Goal: Task Accomplishment & Management: Manage account settings

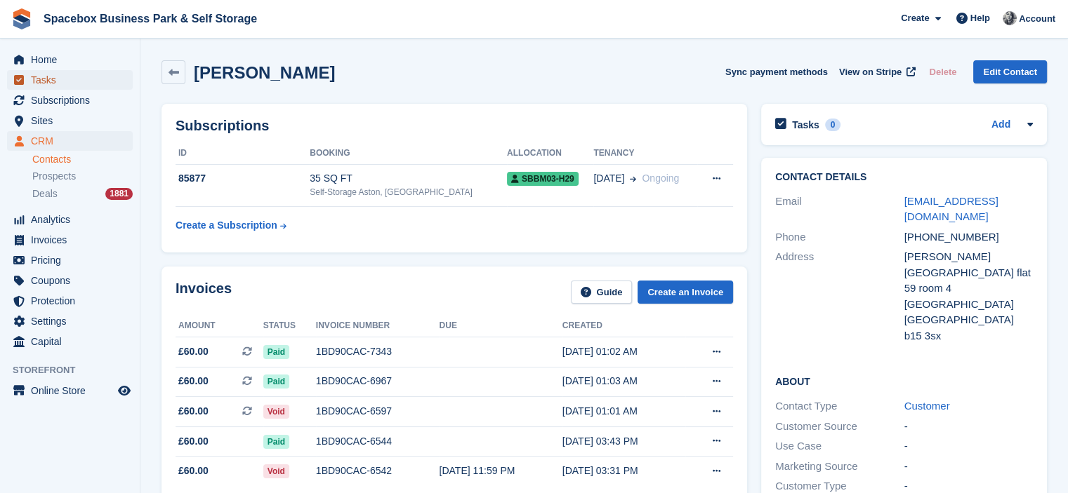
click at [86, 81] on span "Tasks" at bounding box center [73, 80] width 84 height 20
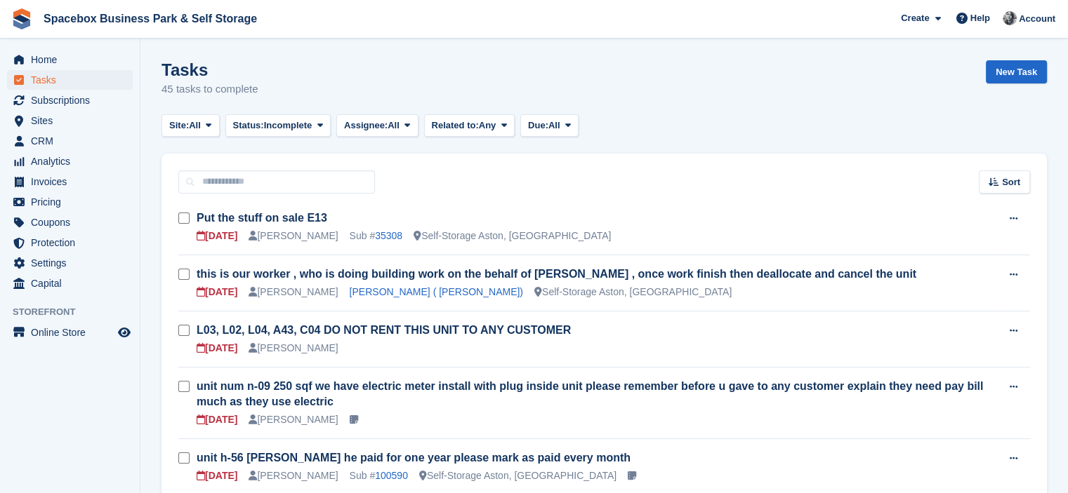
click at [543, 93] on div "Tasks 45 tasks to complete New Task" at bounding box center [603, 87] width 885 height 54
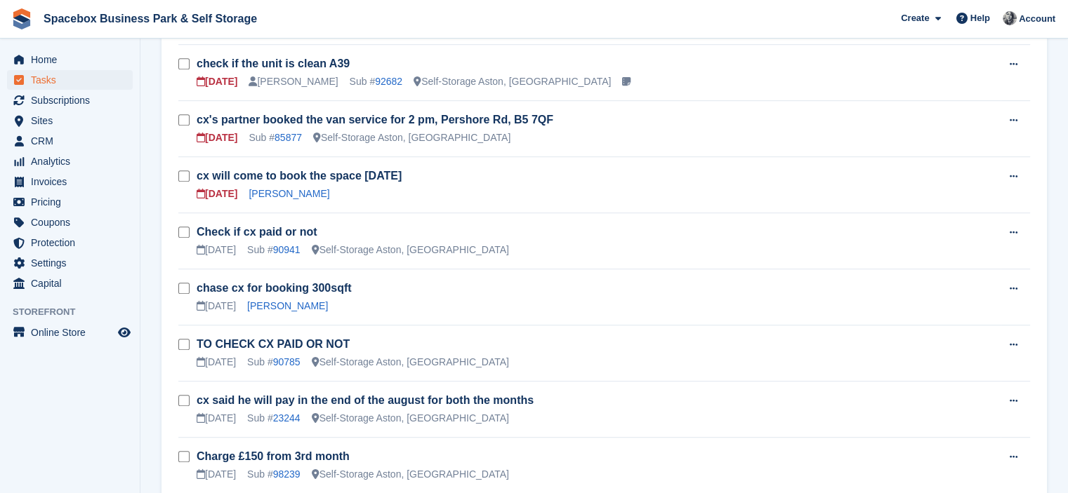
scroll to position [801, 0]
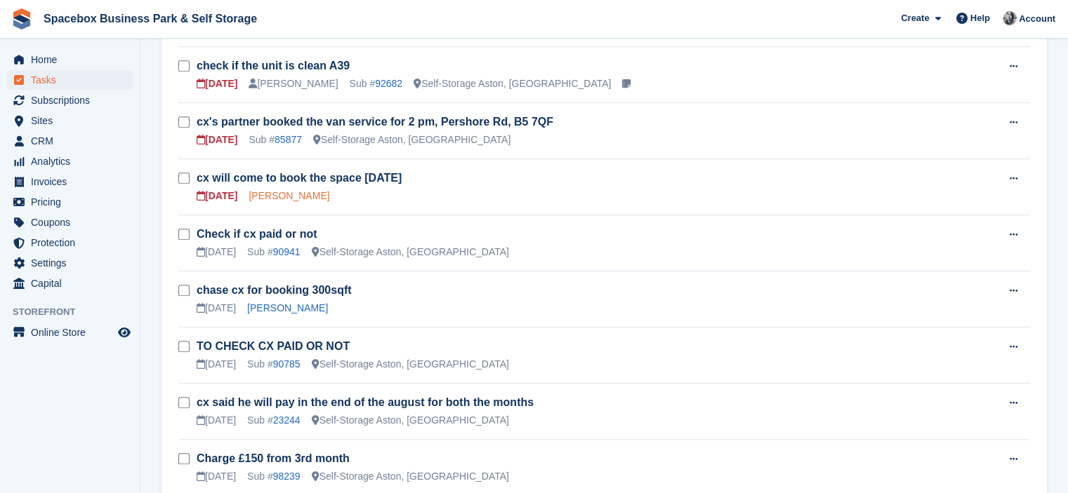
click at [298, 190] on link "Salma Dakhchi" at bounding box center [288, 195] width 81 height 11
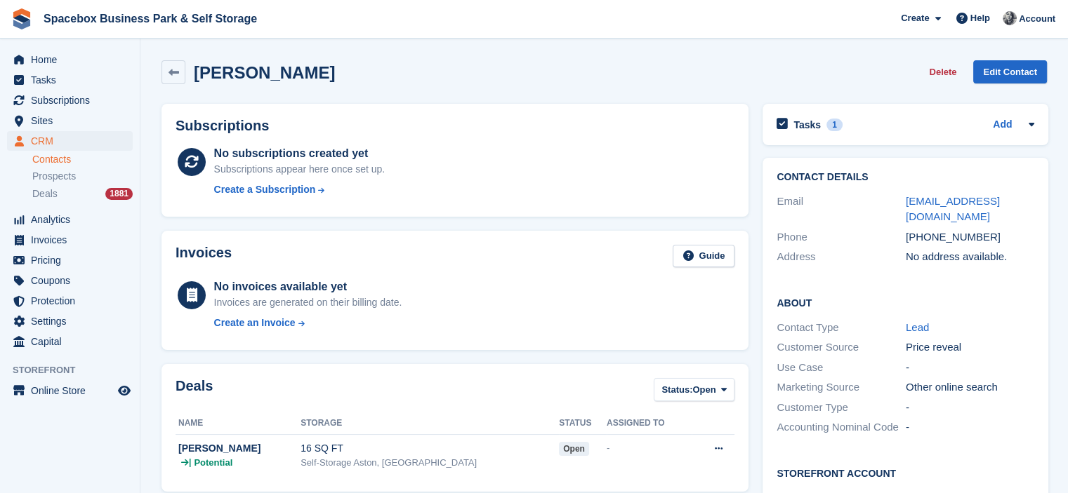
scroll to position [398, 0]
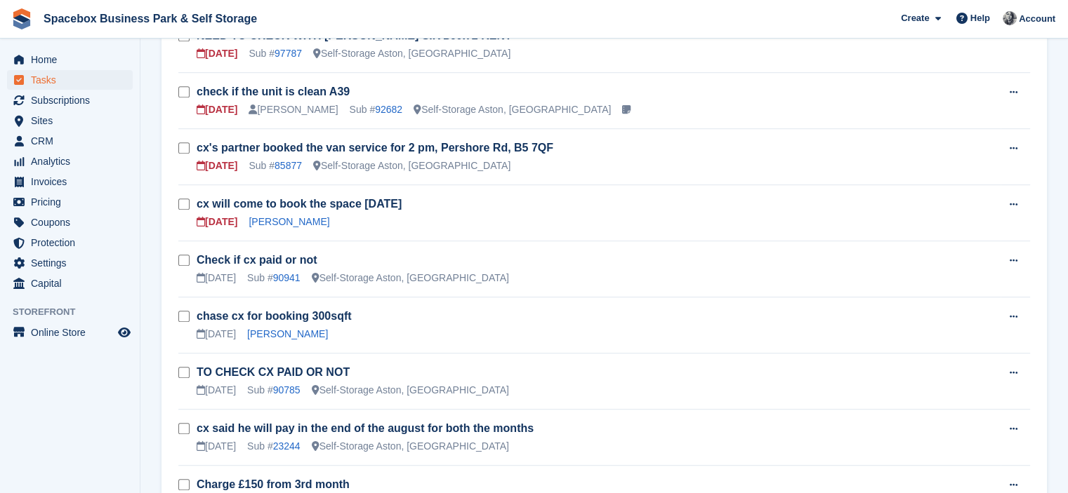
scroll to position [773, 0]
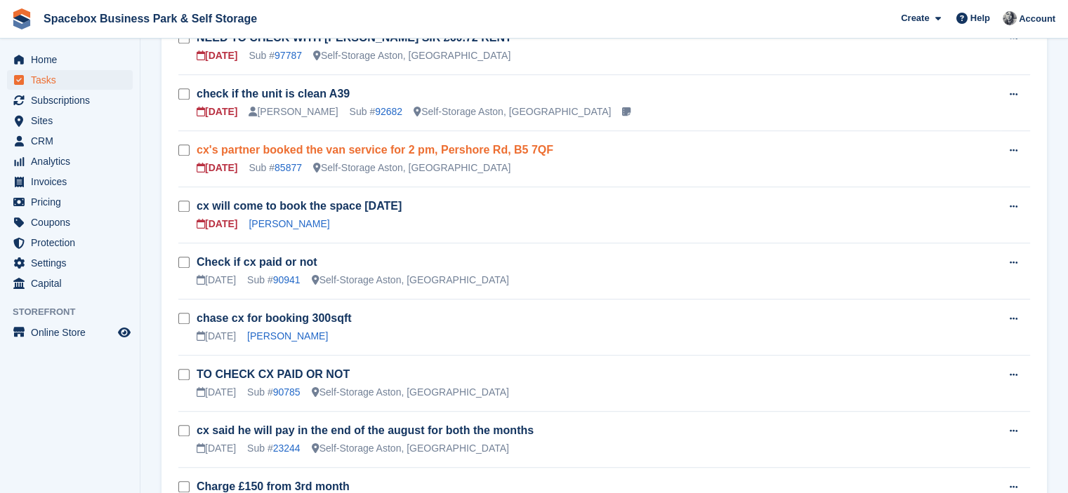
click at [288, 144] on link "cx's partner booked the van service for 2 pm, Pershore Rd, B5 7QF" at bounding box center [375, 150] width 357 height 12
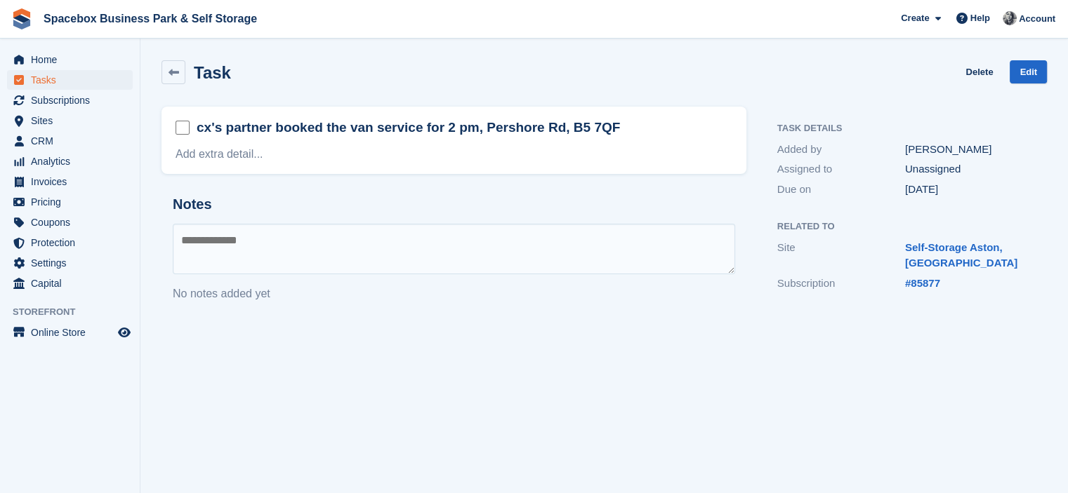
click at [333, 239] on textarea at bounding box center [454, 249] width 562 height 51
type textarea "*"
type textarea "**********"
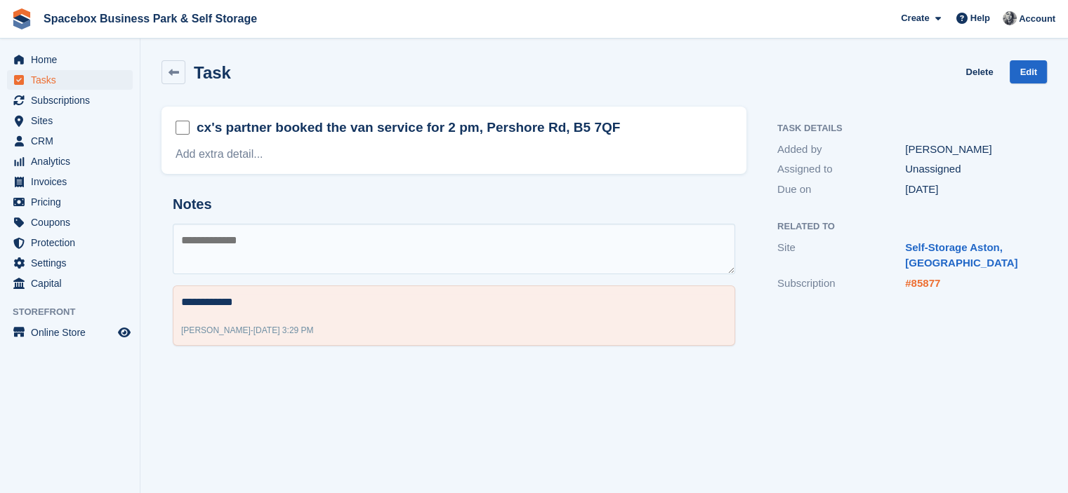
click at [918, 284] on link "#85877" at bounding box center [922, 283] width 35 height 12
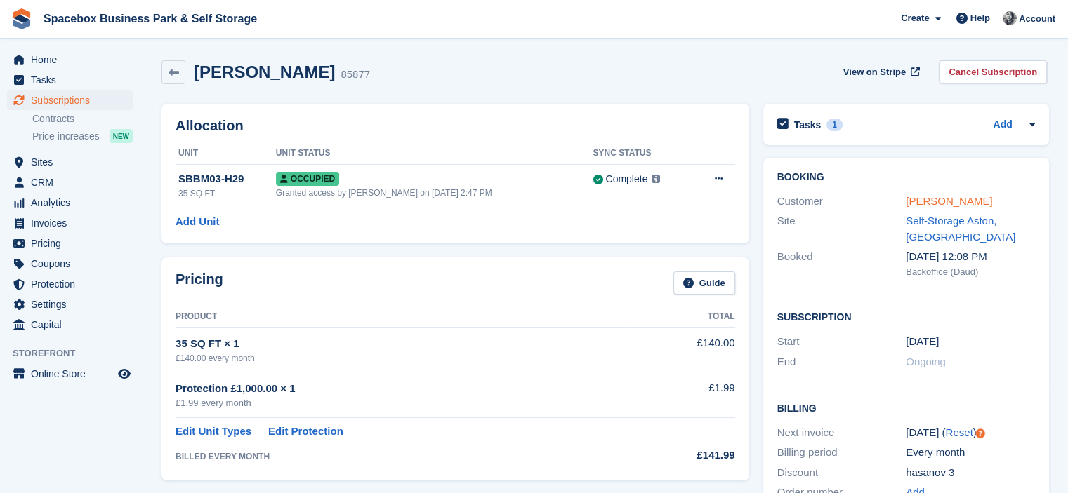
click at [907, 199] on link "hasanov safarkhon" at bounding box center [949, 201] width 86 height 12
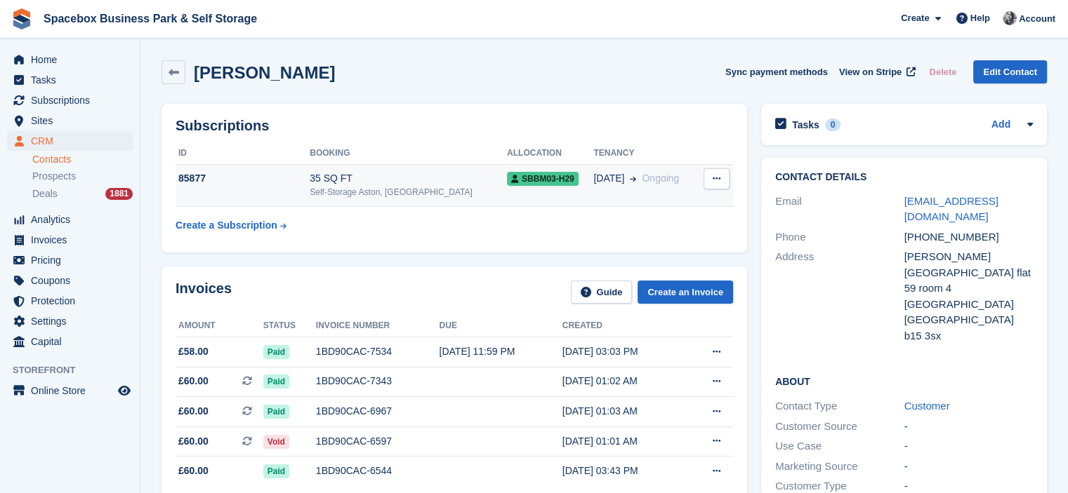
click at [457, 190] on div "Self-Storage Aston, [GEOGRAPHIC_DATA]" at bounding box center [408, 192] width 197 height 13
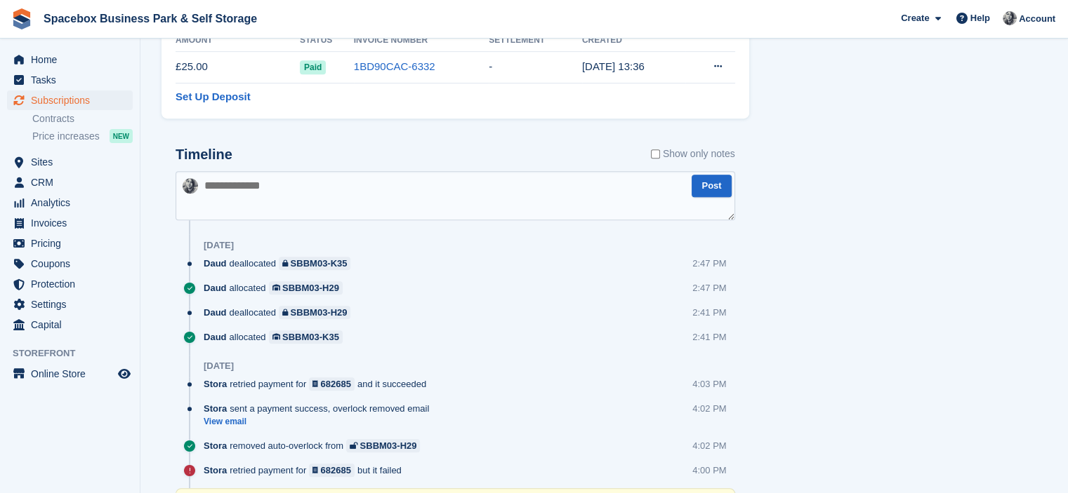
scroll to position [796, 0]
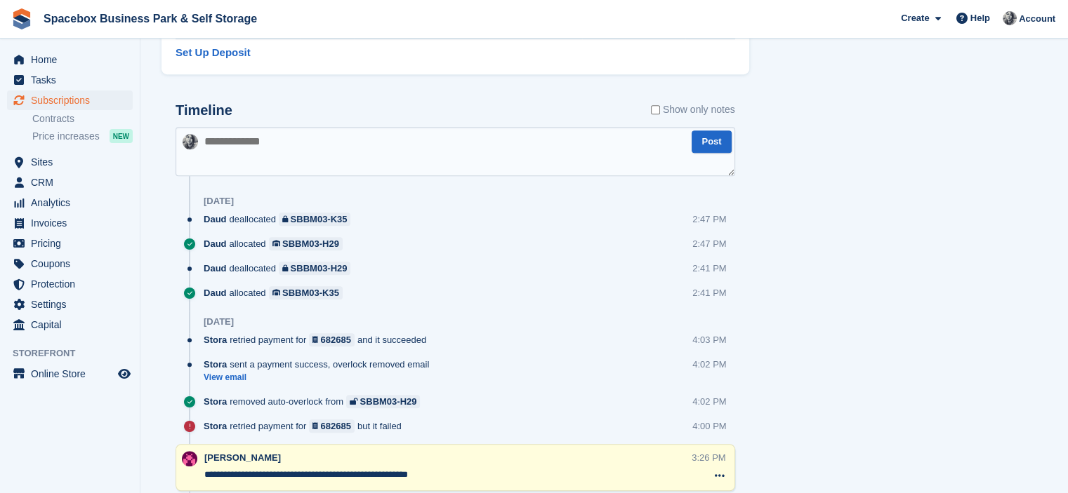
click at [411, 157] on textarea at bounding box center [454, 151] width 559 height 49
type textarea "**********"
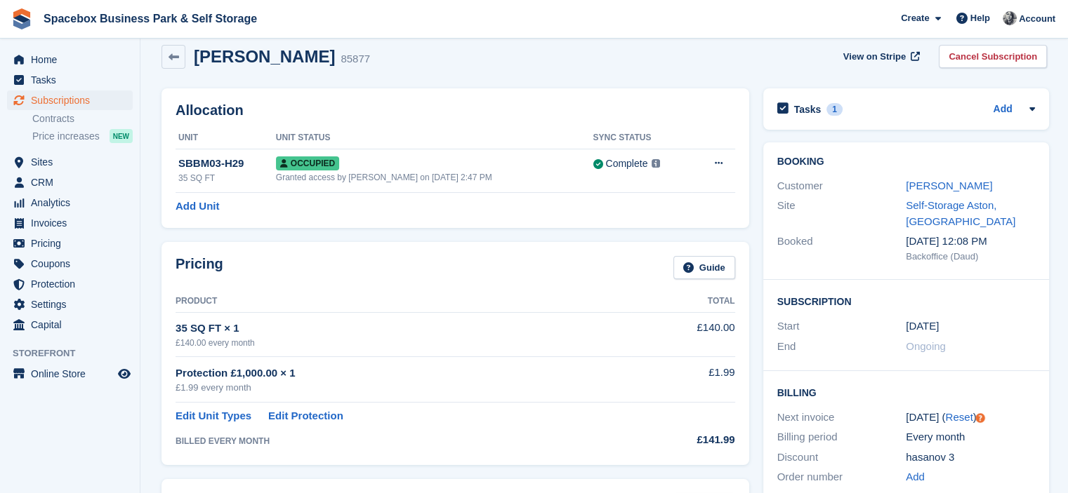
scroll to position [0, 0]
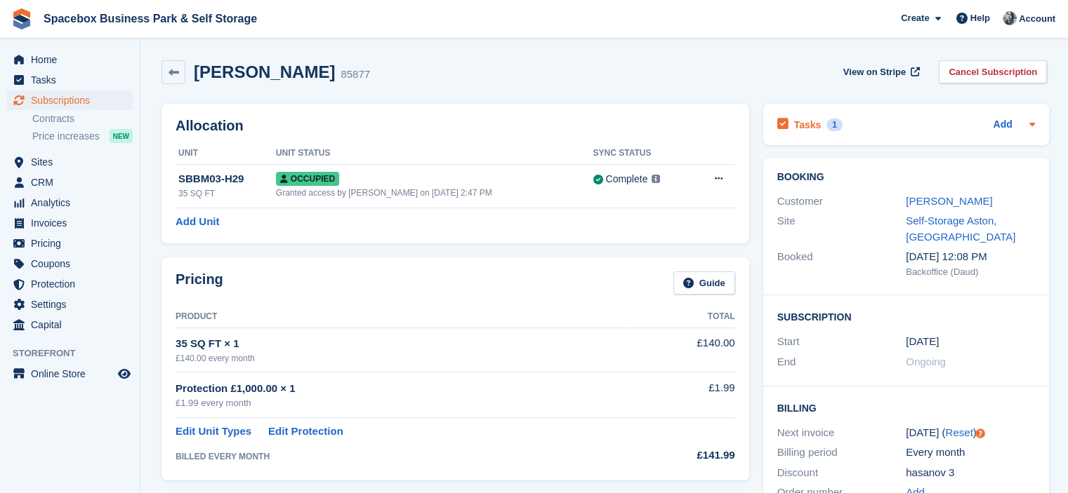
click at [847, 127] on div "Tasks 1 Add" at bounding box center [906, 124] width 258 height 19
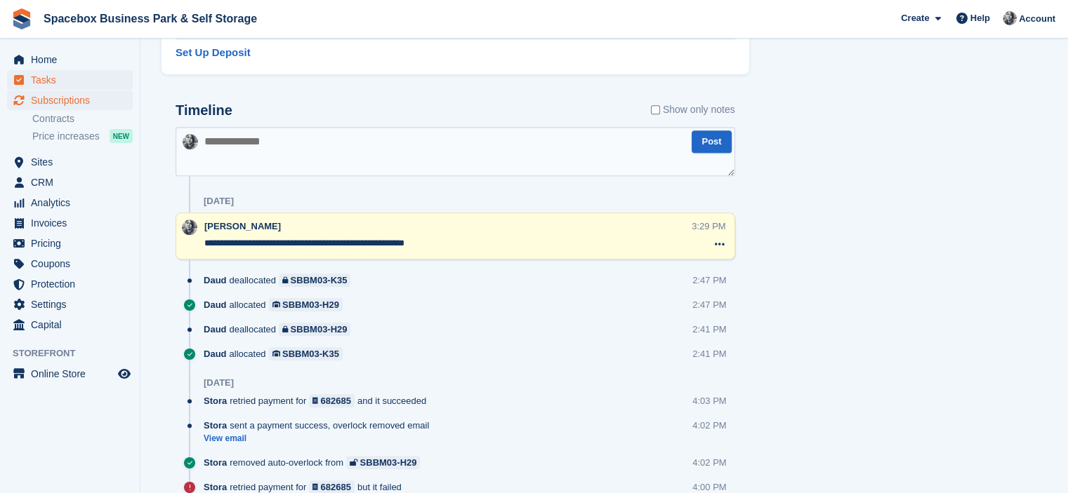
scroll to position [398, 0]
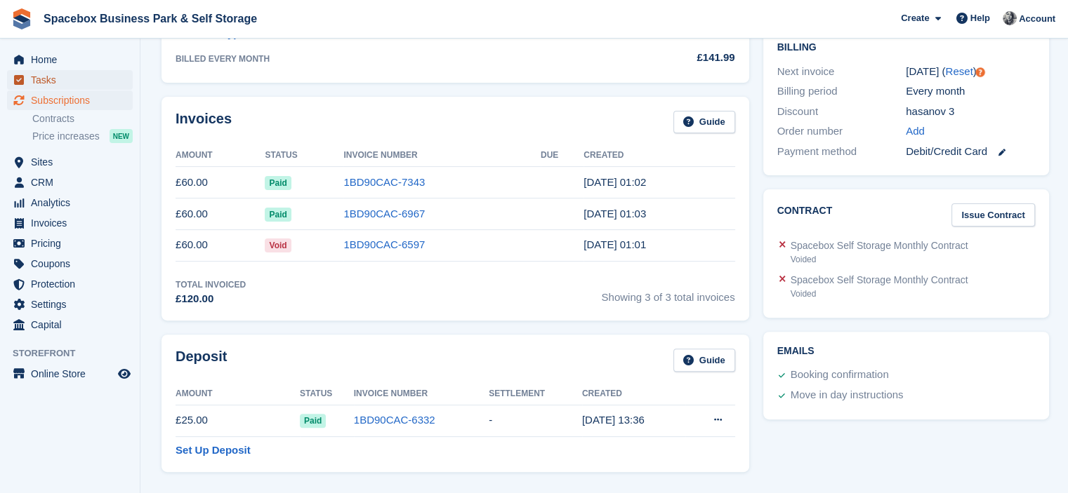
click at [79, 75] on span "Tasks" at bounding box center [73, 80] width 84 height 20
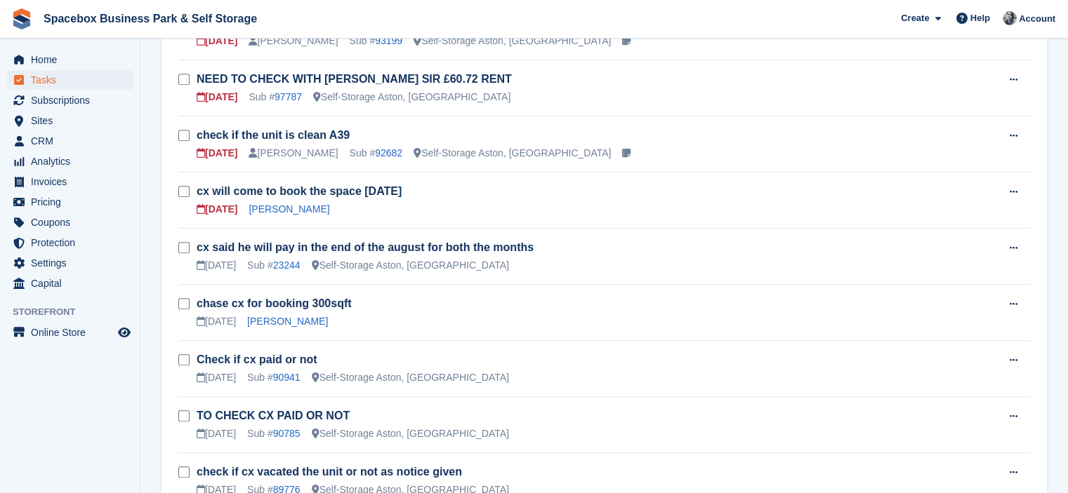
scroll to position [730, 0]
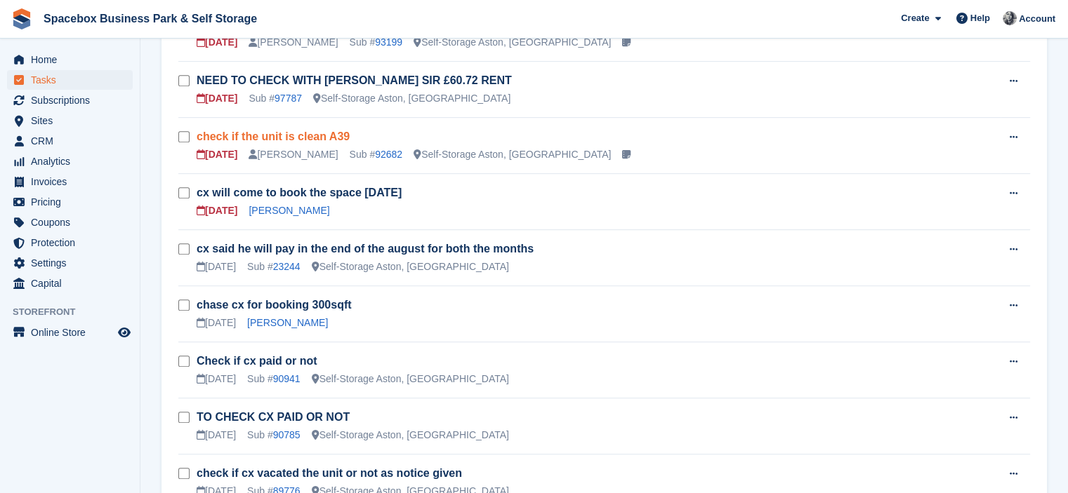
click at [278, 131] on link "check if the unit is clean A39" at bounding box center [273, 137] width 153 height 12
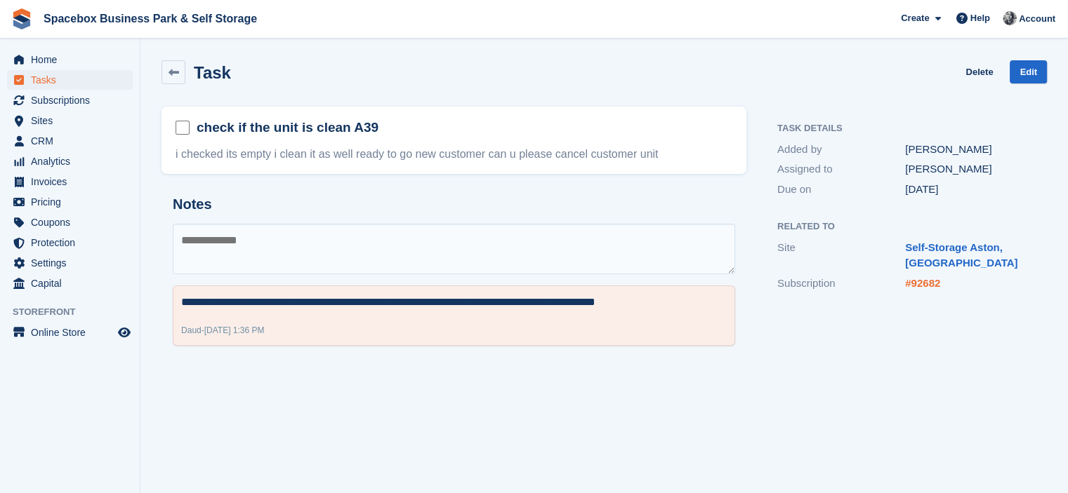
click at [930, 284] on link "#92682" at bounding box center [922, 283] width 35 height 12
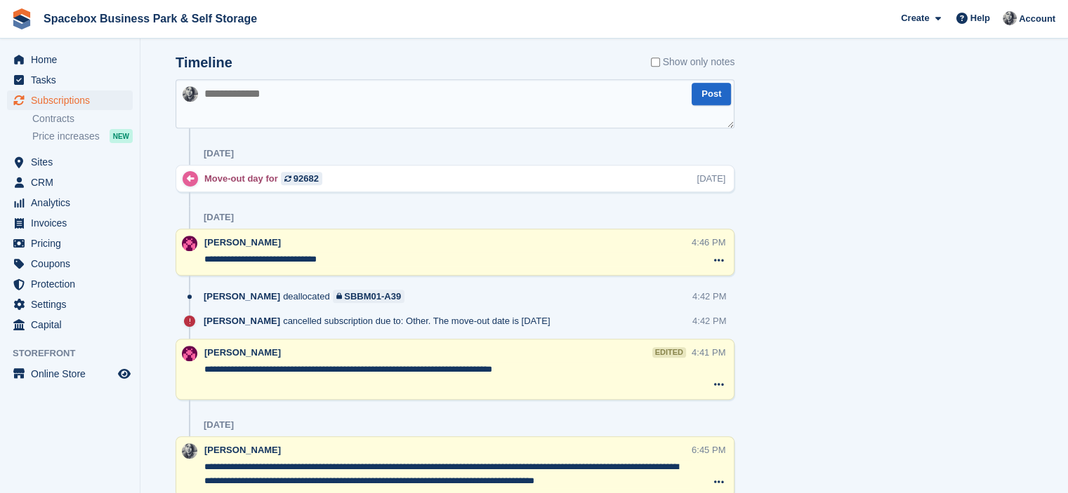
scroll to position [740, 0]
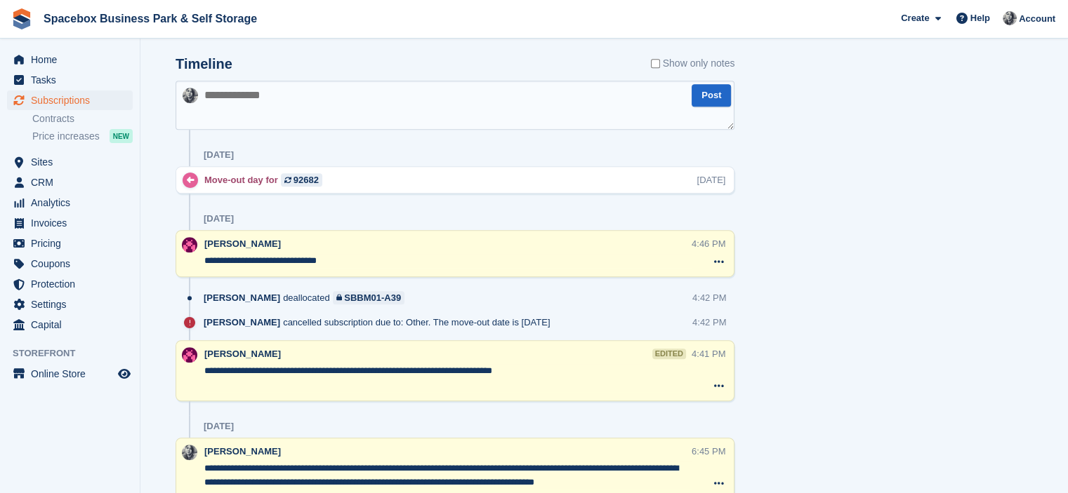
click at [433, 109] on textarea at bounding box center [454, 105] width 559 height 49
type textarea "**********"
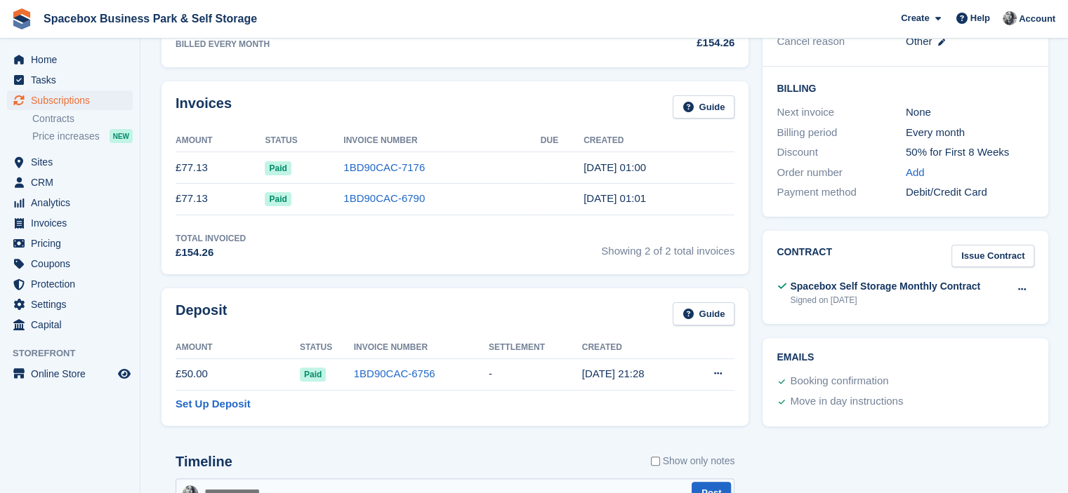
scroll to position [0, 0]
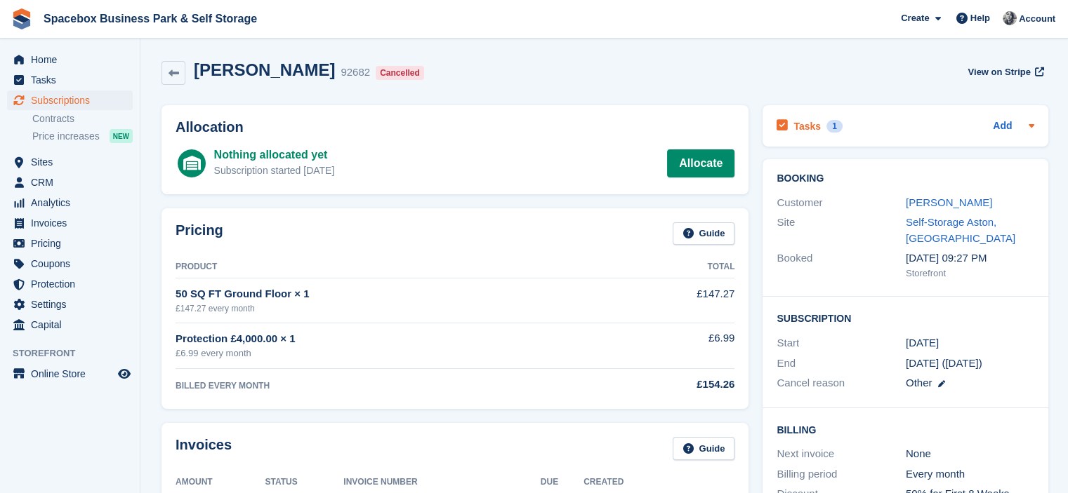
click at [845, 118] on div "Tasks 1 Add" at bounding box center [905, 126] width 258 height 19
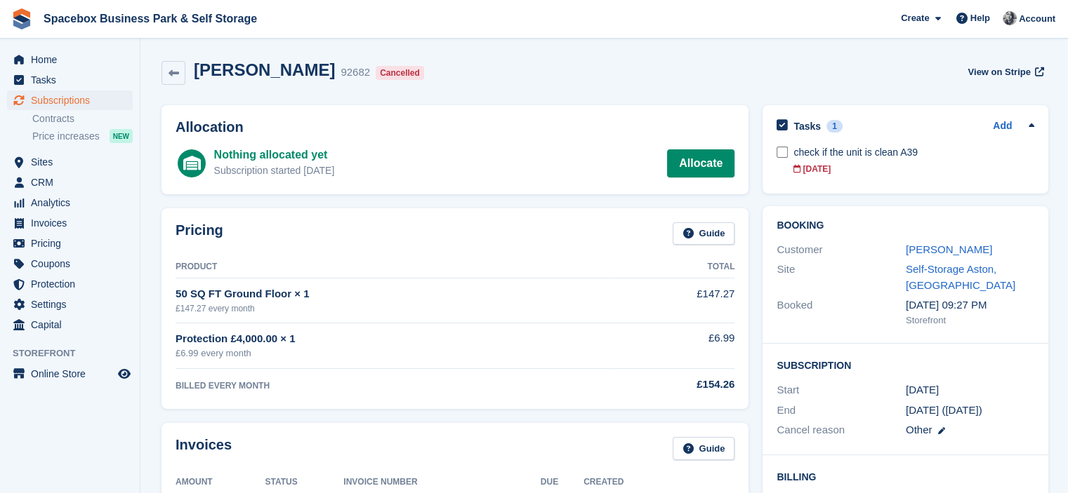
click at [773, 151] on div "Tasks 1 Add check if the unit is clean A39 28 Aug" at bounding box center [905, 149] width 286 height 88
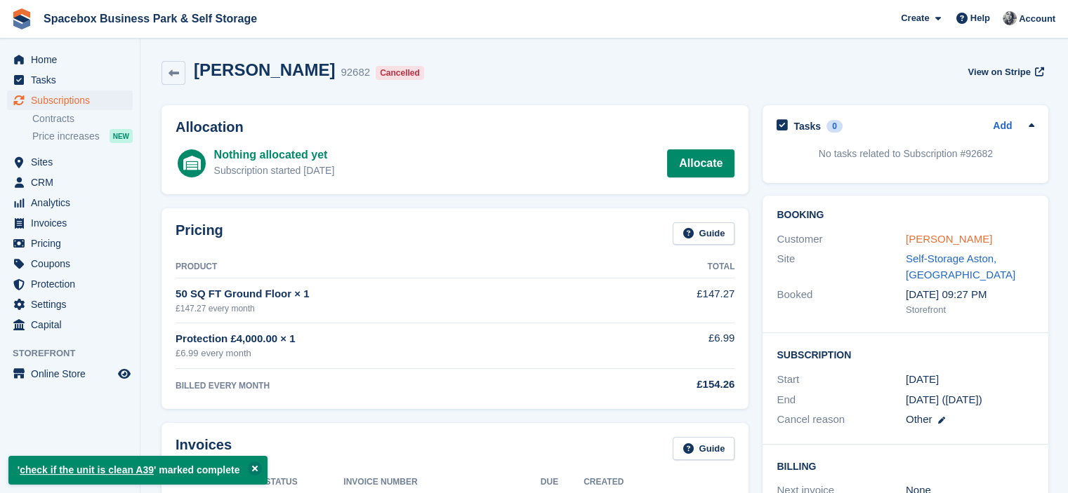
click at [957, 238] on link "Mohamed Bairam" at bounding box center [949, 239] width 86 height 12
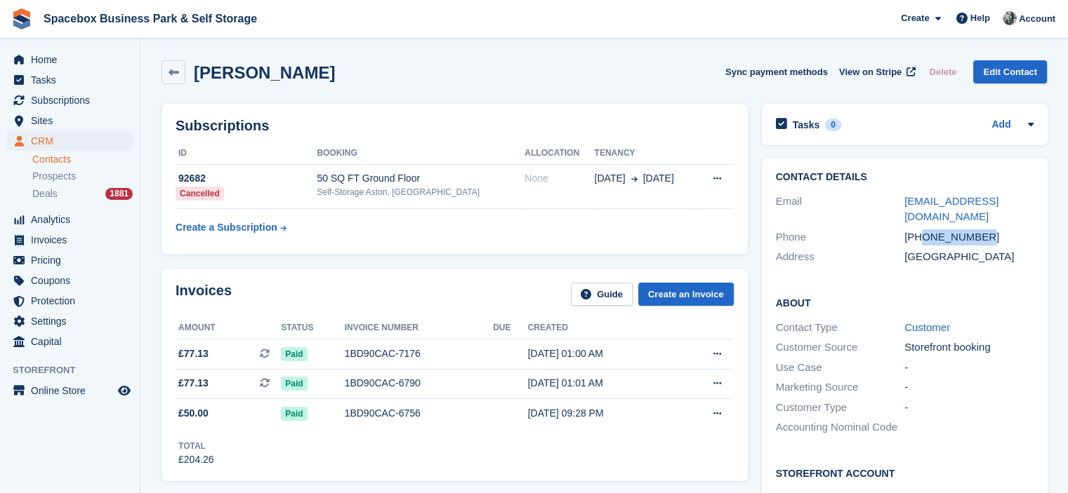
drag, startPoint x: 924, startPoint y: 236, endPoint x: 983, endPoint y: 232, distance: 59.1
click at [983, 232] on div "+447481006735" at bounding box center [968, 238] width 129 height 16
copy div "7481006735"
drag, startPoint x: 937, startPoint y: 220, endPoint x: 906, endPoint y: 204, distance: 35.2
click at [906, 204] on div "mohamedbairam01@gmail.com" at bounding box center [968, 210] width 129 height 32
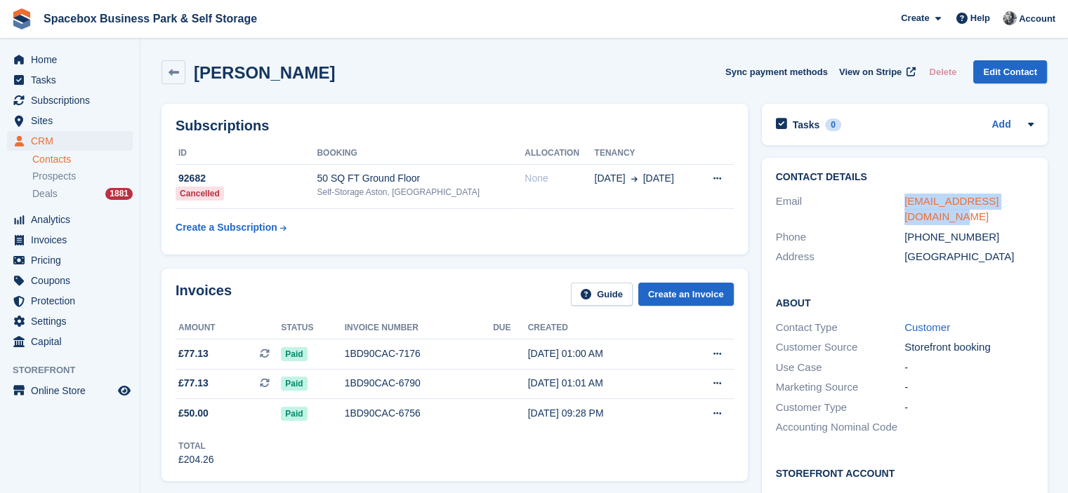
copy link "mohamedbairam01@gmail.com"
click at [344, 255] on div "Subscriptions ID Booking Allocation Tenancy 92682 Cancelled 50 SQ FT Ground Flo…" at bounding box center [454, 179] width 600 height 165
click at [51, 78] on span "Tasks" at bounding box center [73, 80] width 84 height 20
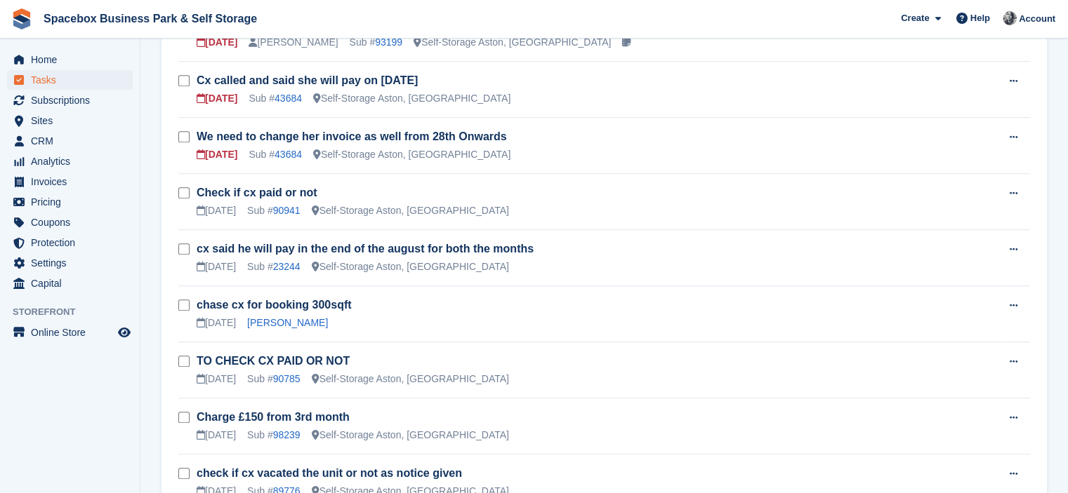
scroll to position [618, 0]
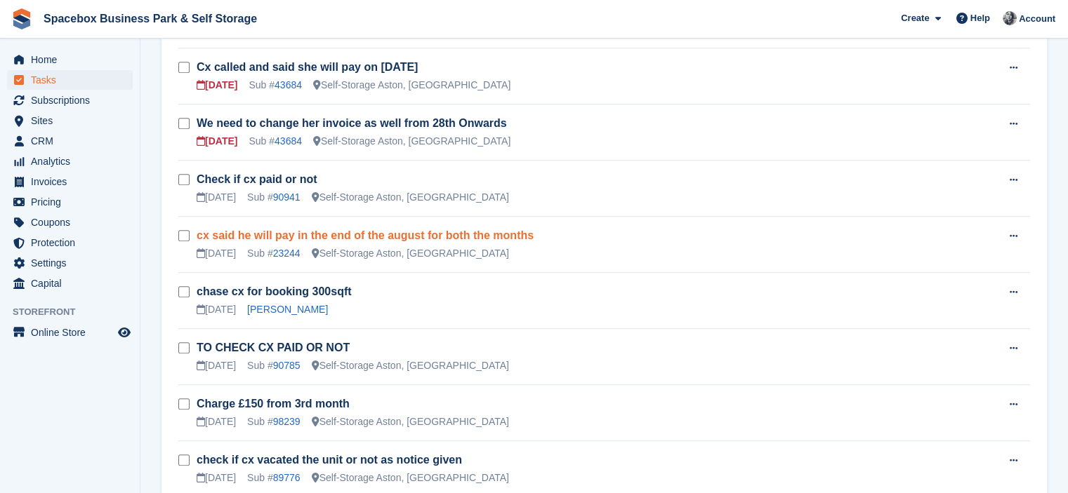
scroll to position [735, 0]
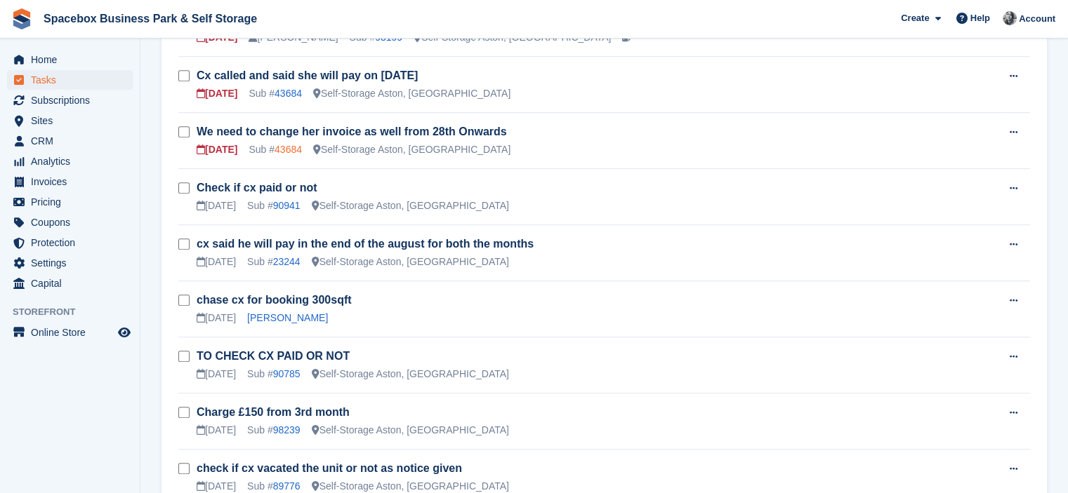
click at [291, 144] on link "43684" at bounding box center [287, 149] width 27 height 11
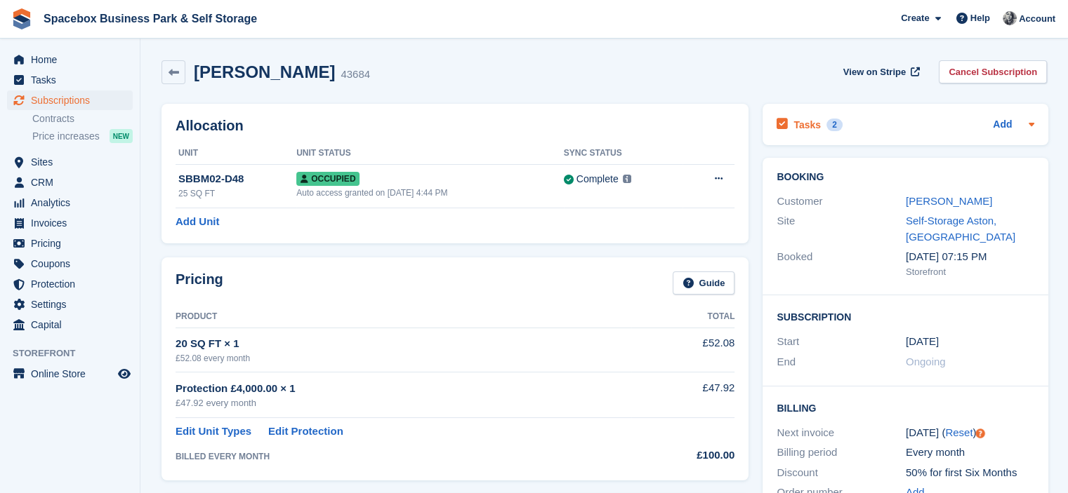
click at [884, 126] on div "Tasks 2 Add" at bounding box center [905, 124] width 258 height 19
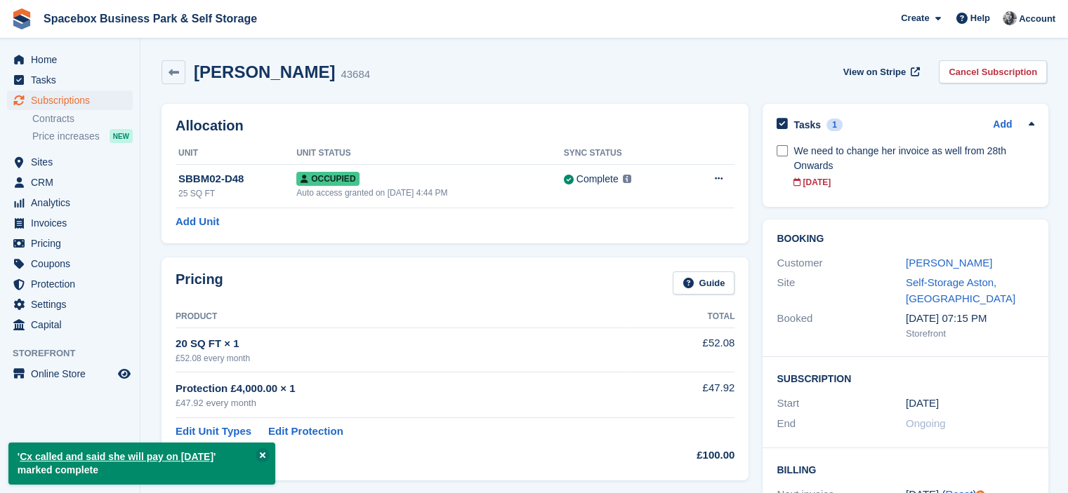
click at [622, 118] on h2 "Allocation" at bounding box center [454, 126] width 559 height 16
click at [952, 261] on link "[PERSON_NAME]" at bounding box center [949, 263] width 86 height 12
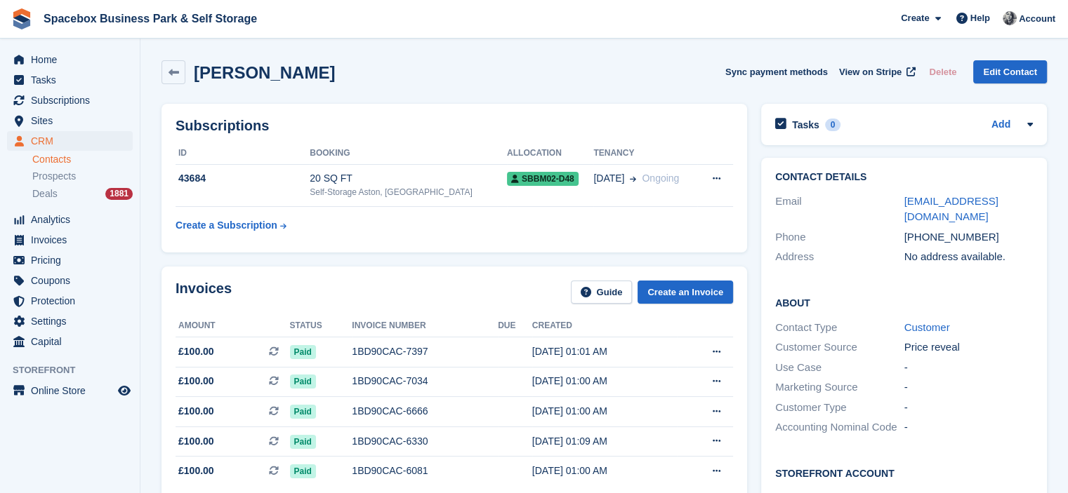
drag, startPoint x: 946, startPoint y: 220, endPoint x: 896, endPoint y: 200, distance: 53.2
click at [896, 200] on div "Email moriumbegum2001@hotmail.co.uk" at bounding box center [904, 210] width 258 height 36
copy div "[EMAIL_ADDRESS][DOMAIN_NAME]"
drag, startPoint x: 924, startPoint y: 238, endPoint x: 981, endPoint y: 239, distance: 56.9
click at [981, 239] on div "[PHONE_NUMBER]" at bounding box center [968, 238] width 129 height 16
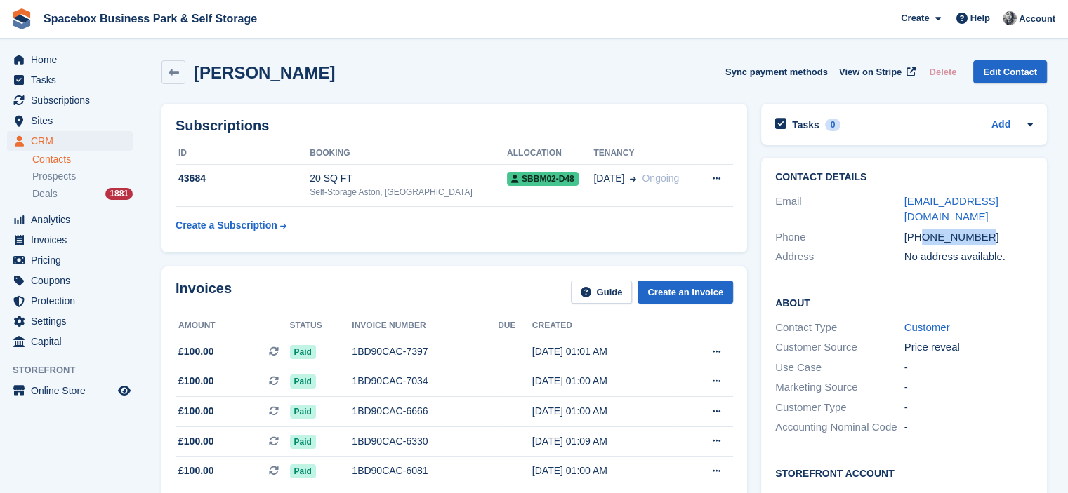
copy div "7935292091"
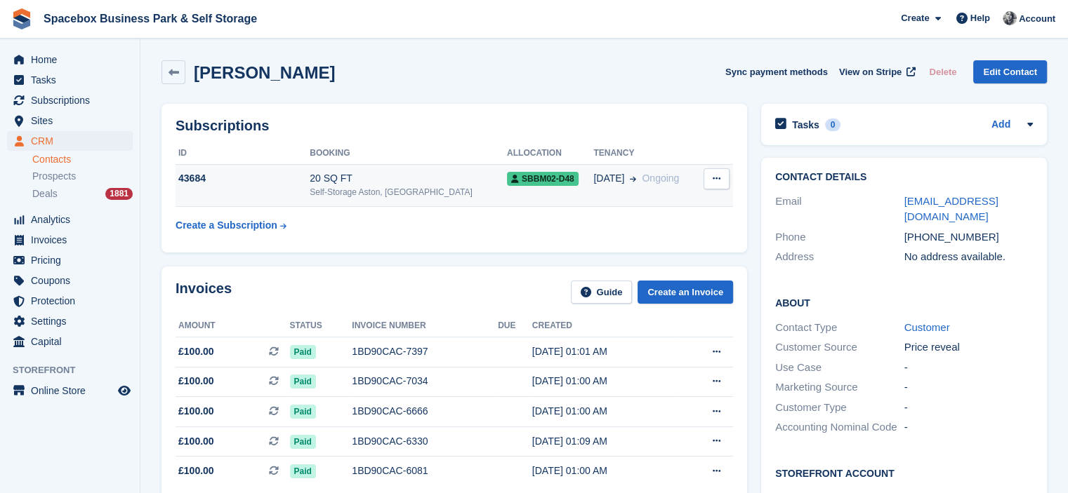
click at [445, 184] on div "20 SQ FT" at bounding box center [408, 178] width 197 height 15
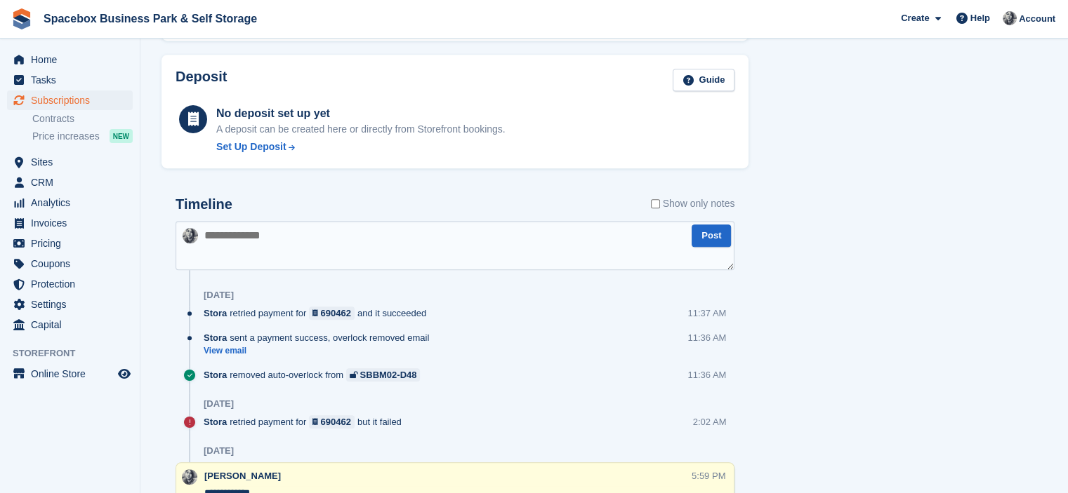
scroll to position [796, 0]
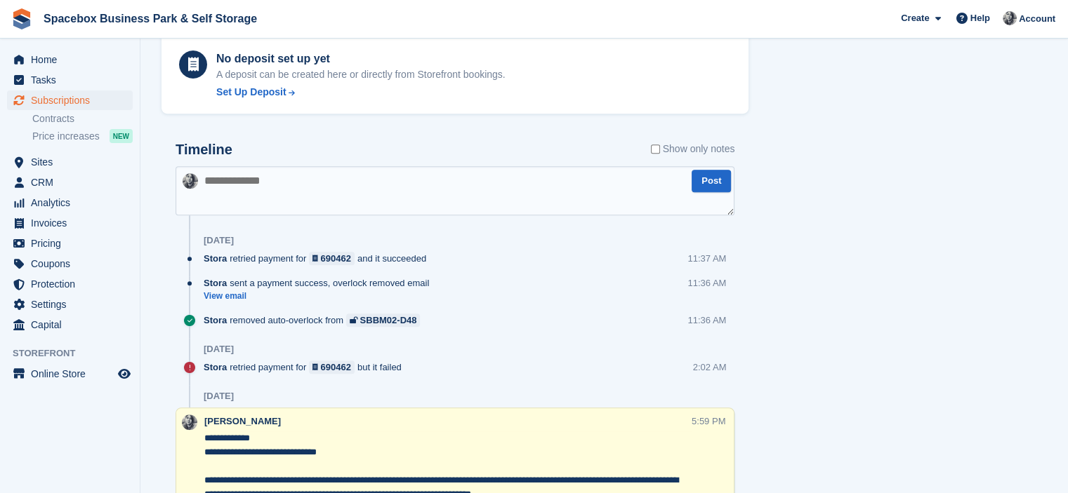
click at [502, 192] on textarea at bounding box center [454, 190] width 559 height 49
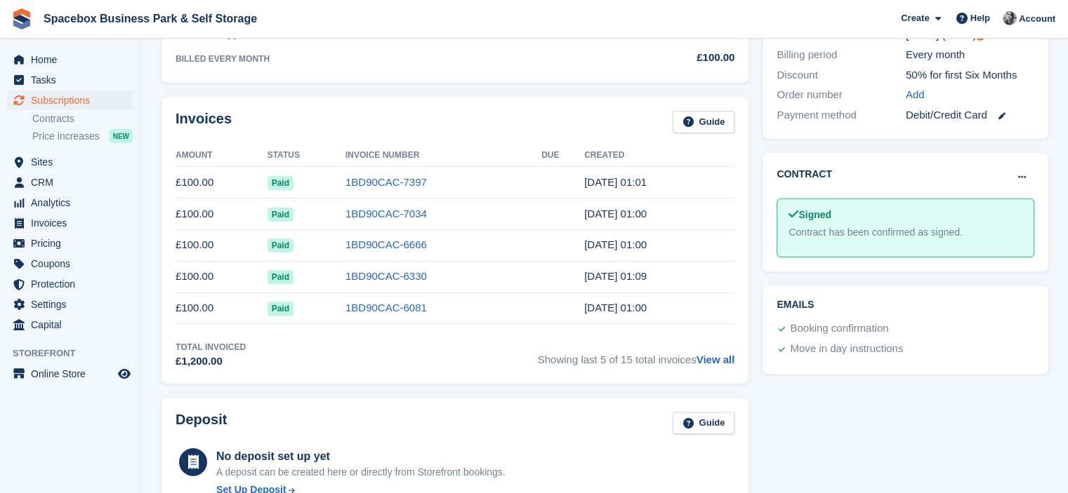
scroll to position [0, 0]
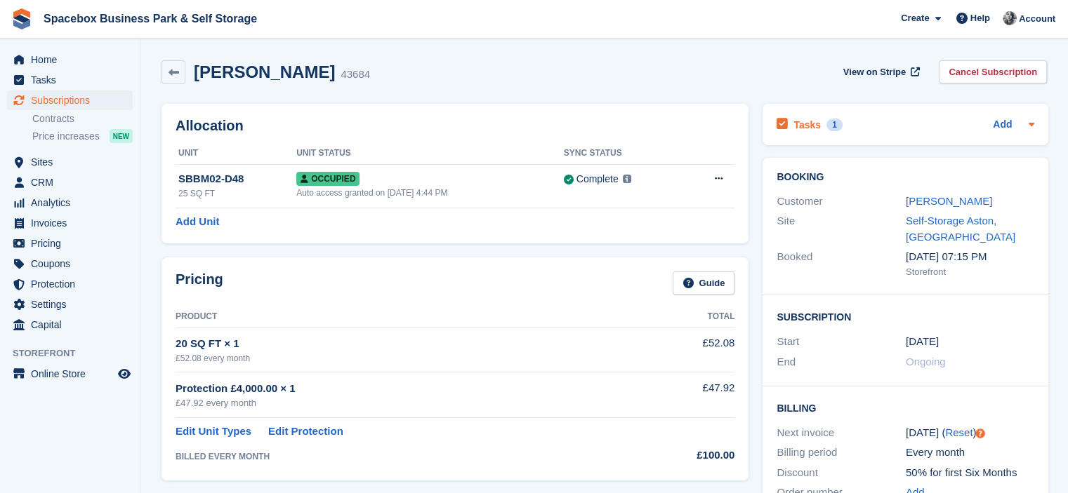
click at [917, 124] on div "Tasks 1 Add" at bounding box center [905, 124] width 258 height 19
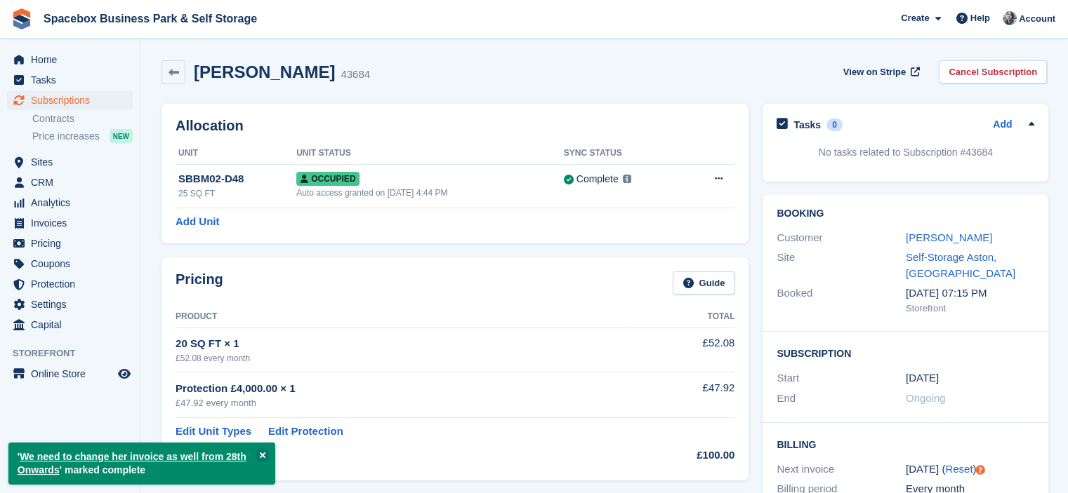
click at [603, 128] on h2 "Allocation" at bounding box center [454, 126] width 559 height 16
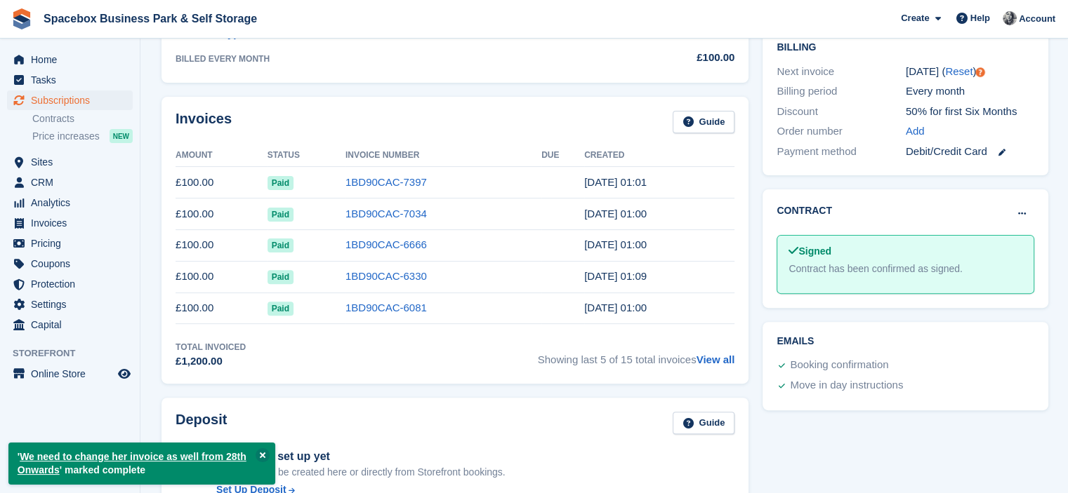
scroll to position [796, 0]
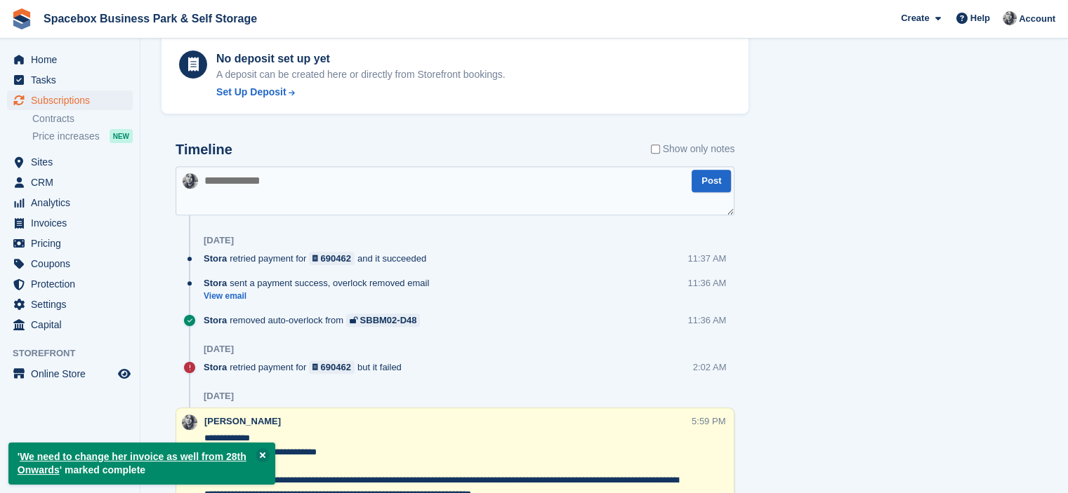
click at [560, 202] on textarea at bounding box center [454, 190] width 559 height 49
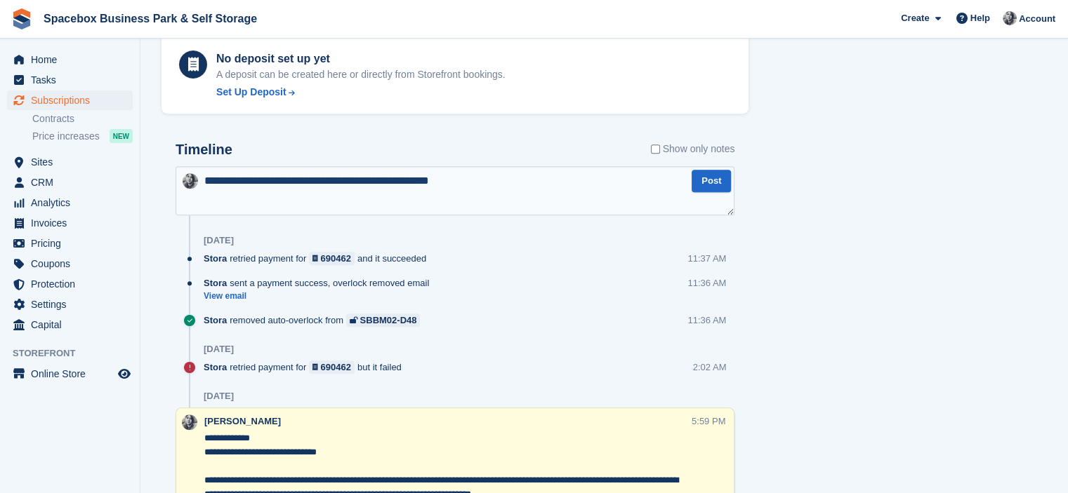
click at [376, 178] on textarea "**********" at bounding box center [454, 190] width 559 height 49
click at [513, 180] on textarea "**********" at bounding box center [454, 190] width 559 height 49
click at [662, 178] on textarea "**********" at bounding box center [454, 190] width 559 height 49
type textarea "**********"
click at [646, 201] on textarea "**********" at bounding box center [454, 190] width 559 height 49
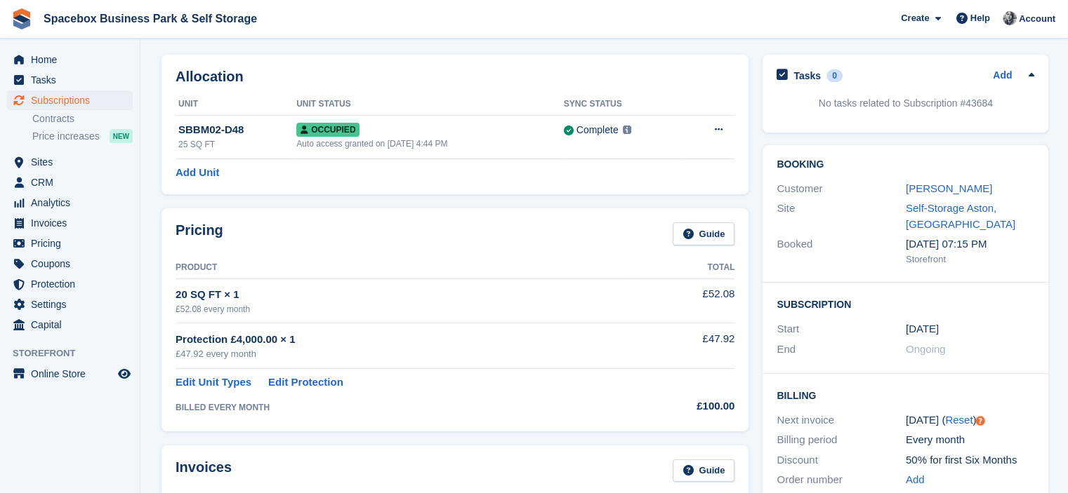
scroll to position [0, 0]
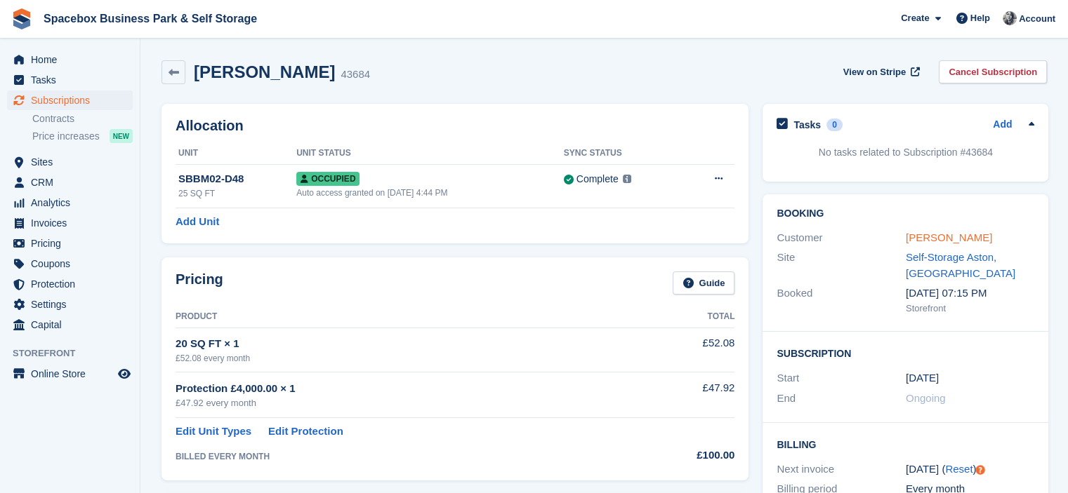
click at [955, 244] on link "Morium Begum" at bounding box center [949, 238] width 86 height 12
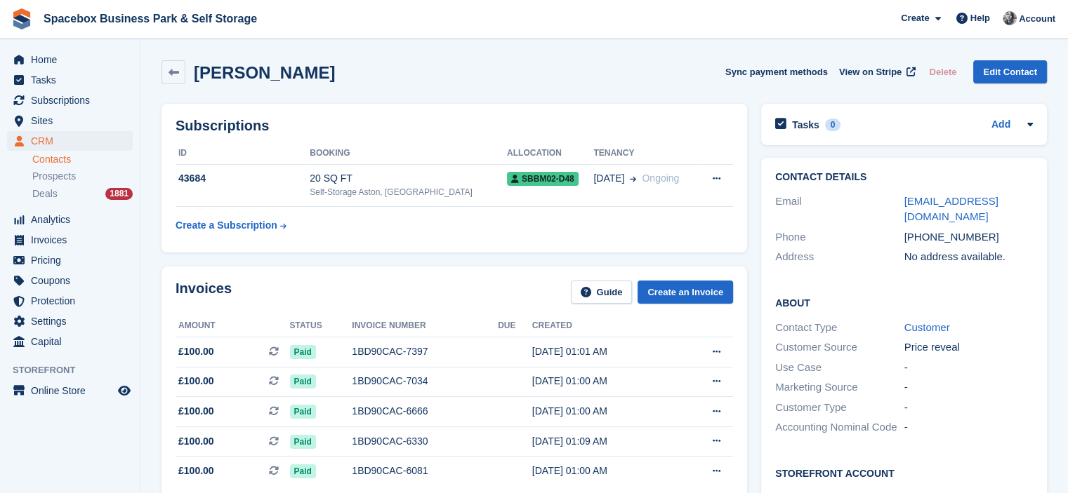
click at [507, 199] on td "SBBM02-D48" at bounding box center [550, 185] width 86 height 43
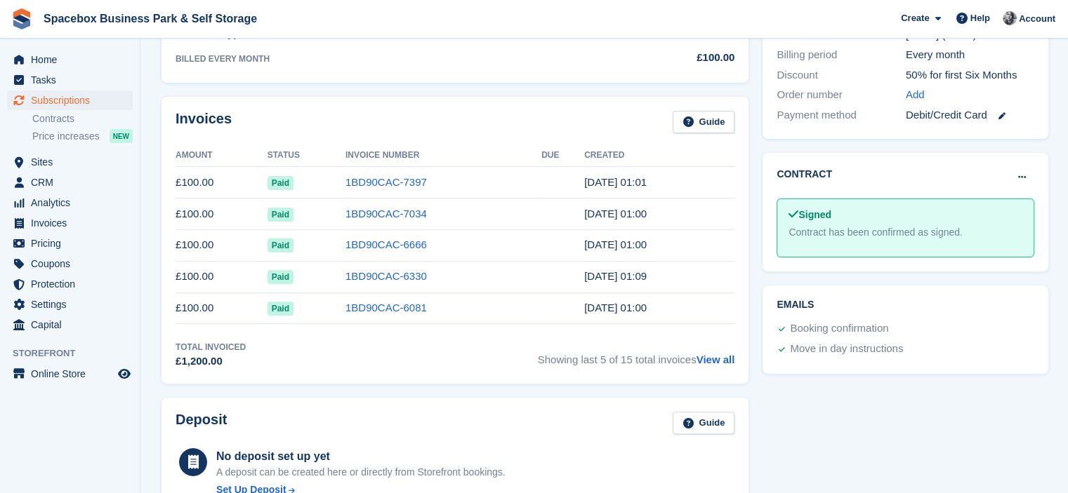
scroll to position [796, 0]
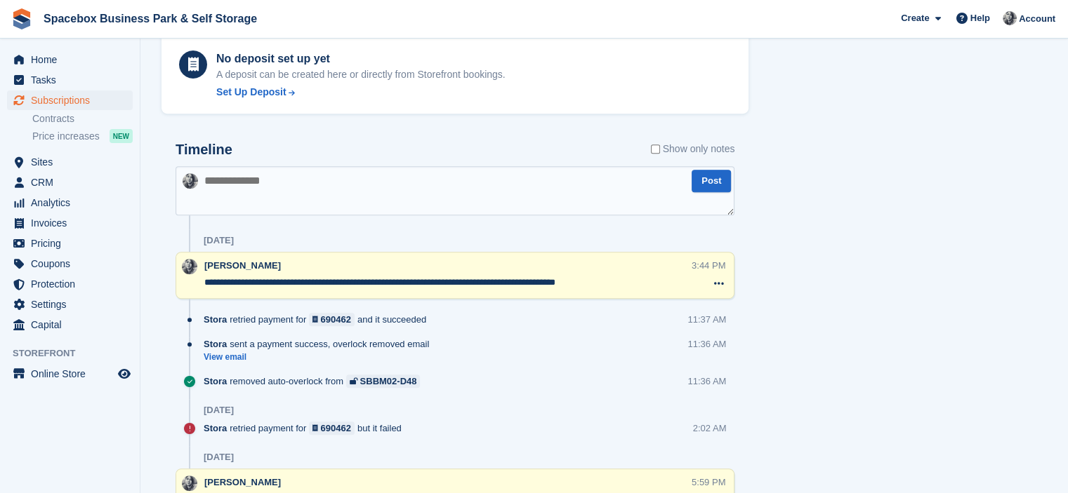
click at [483, 199] on textarea at bounding box center [454, 190] width 559 height 49
type textarea "*"
click at [90, 102] on span "Subscriptions" at bounding box center [73, 101] width 84 height 20
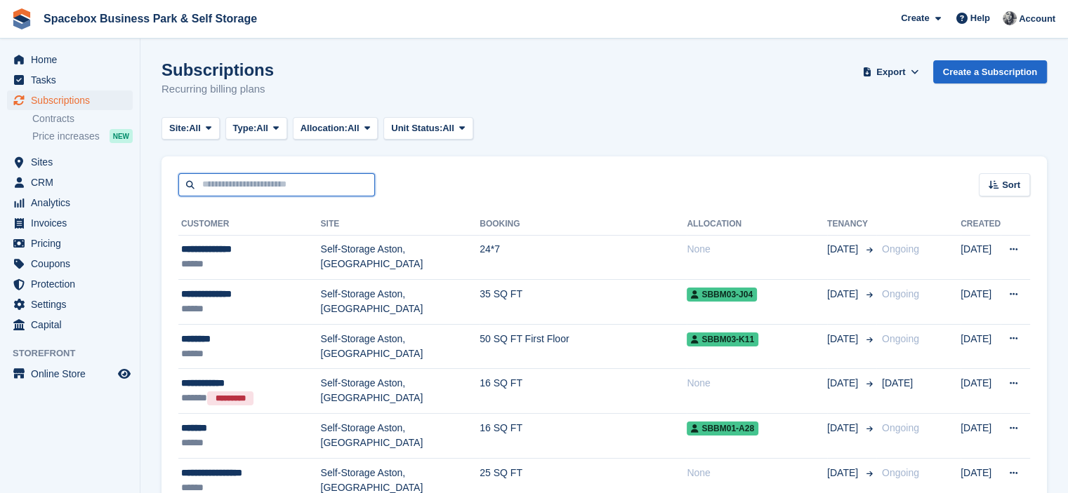
click at [223, 186] on input "text" at bounding box center [276, 184] width 197 height 23
type input "******"
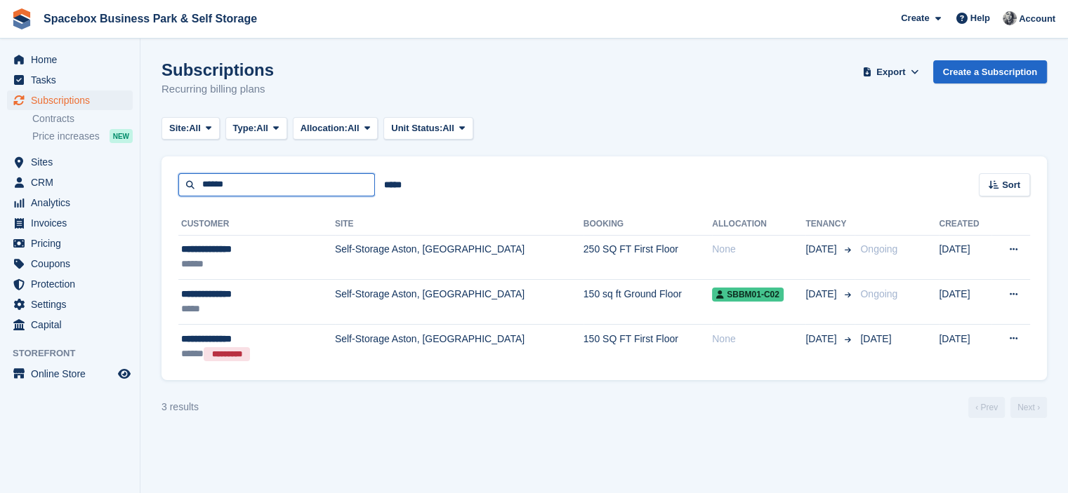
click at [294, 190] on input "******" at bounding box center [276, 184] width 197 height 23
type input "******"
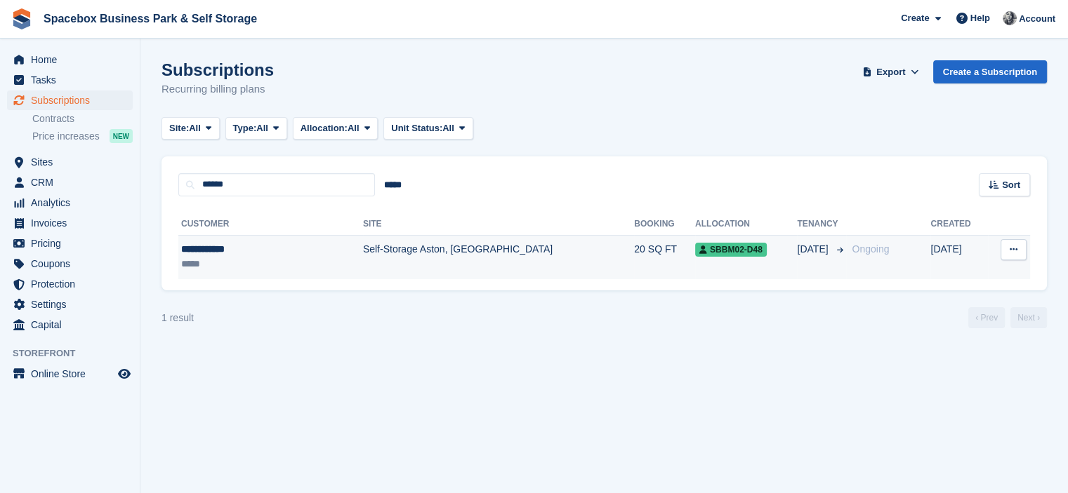
click at [296, 251] on div "**********" at bounding box center [244, 249] width 126 height 15
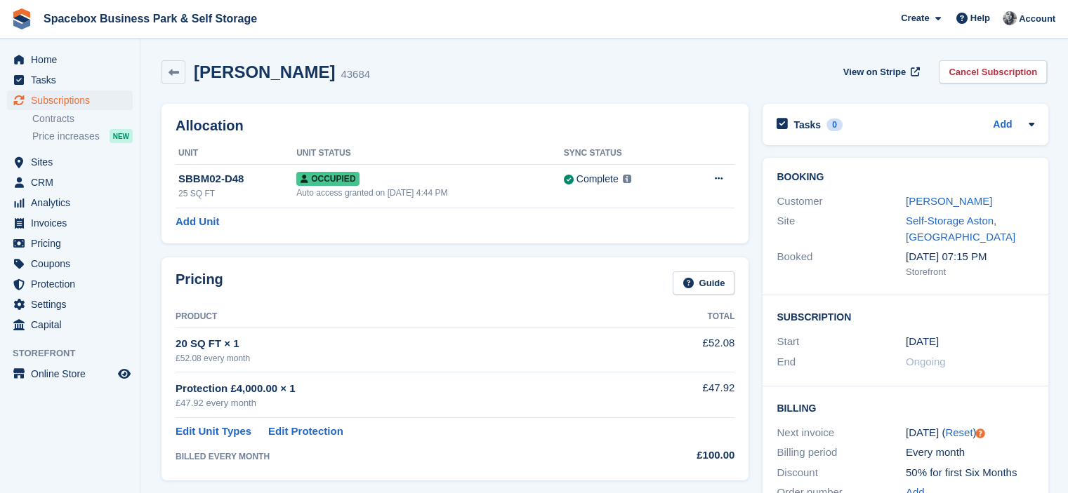
click at [397, 101] on div "Allocation Unit Unit Status Sync Status SBBM02-D48 25 SQ FT Occupied Auto acces…" at bounding box center [454, 174] width 601 height 154
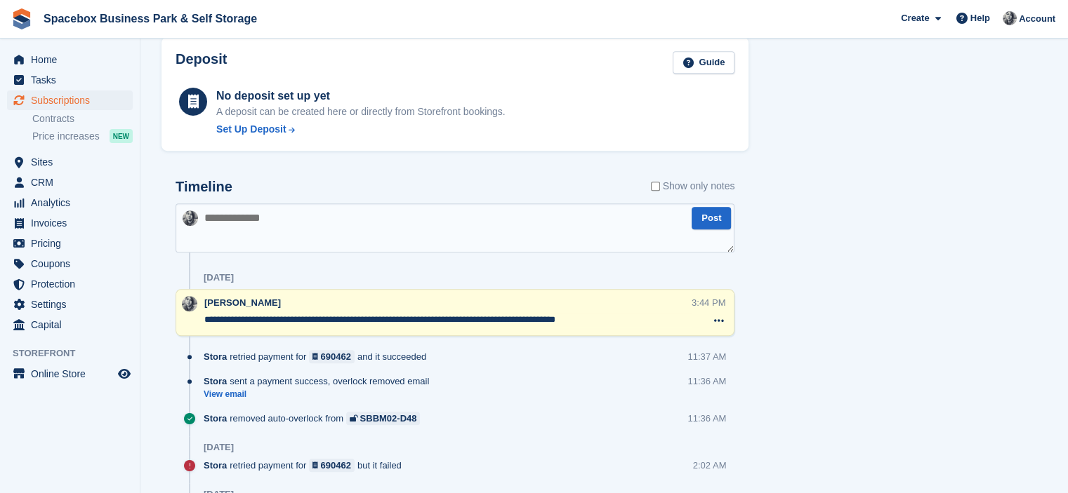
scroll to position [796, 0]
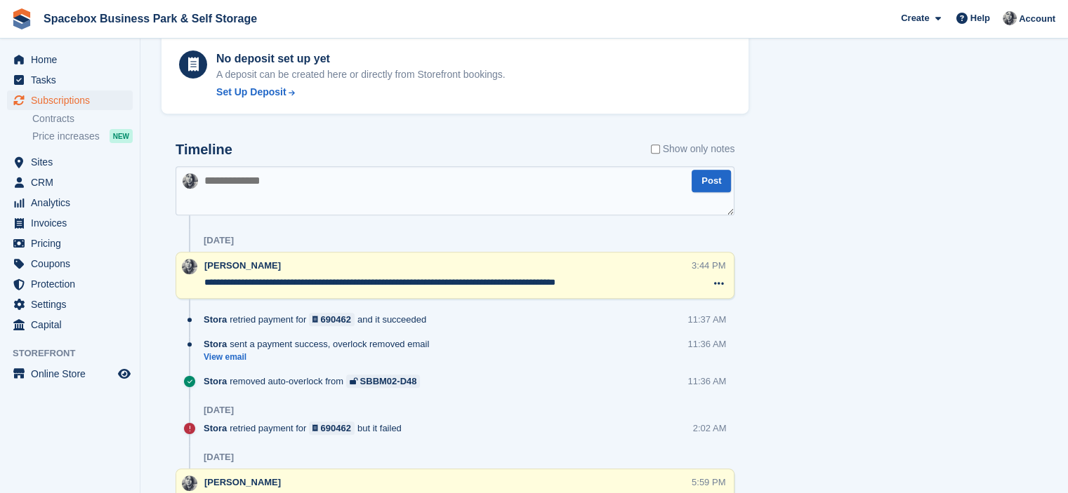
click at [355, 168] on textarea at bounding box center [454, 190] width 559 height 49
type textarea "**********"
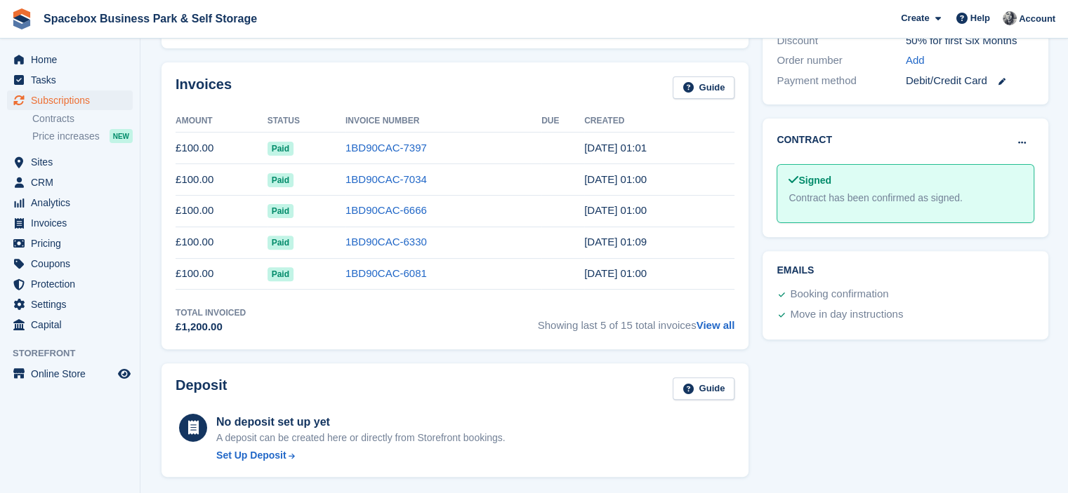
scroll to position [0, 0]
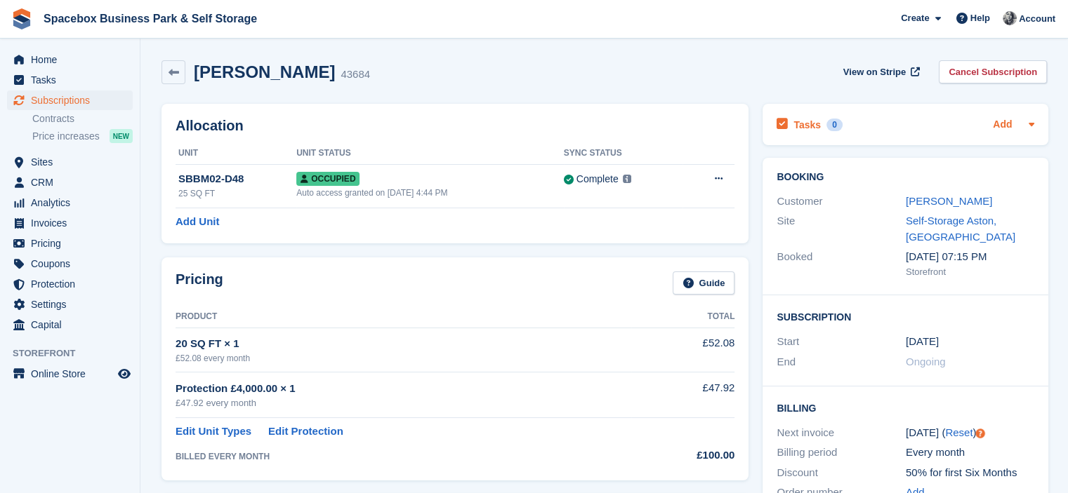
click at [1007, 126] on link "Add" at bounding box center [1002, 125] width 19 height 16
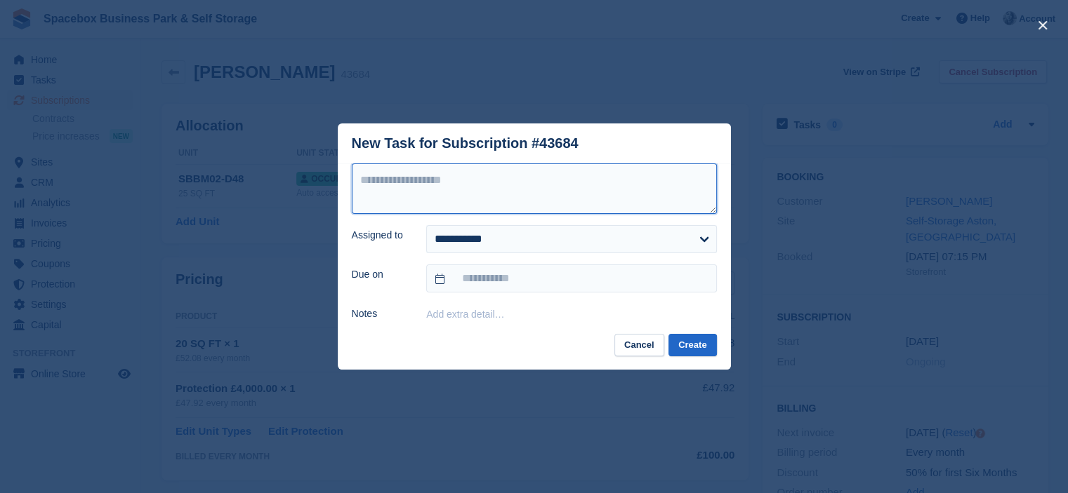
click at [556, 171] on textarea at bounding box center [534, 189] width 365 height 51
type textarea "**********"
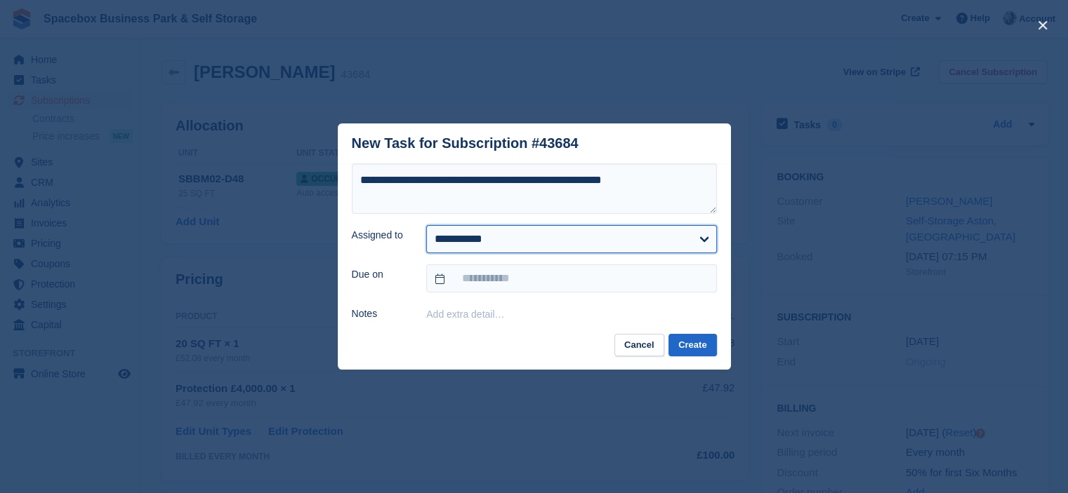
click at [542, 246] on select "**********" at bounding box center [571, 239] width 290 height 28
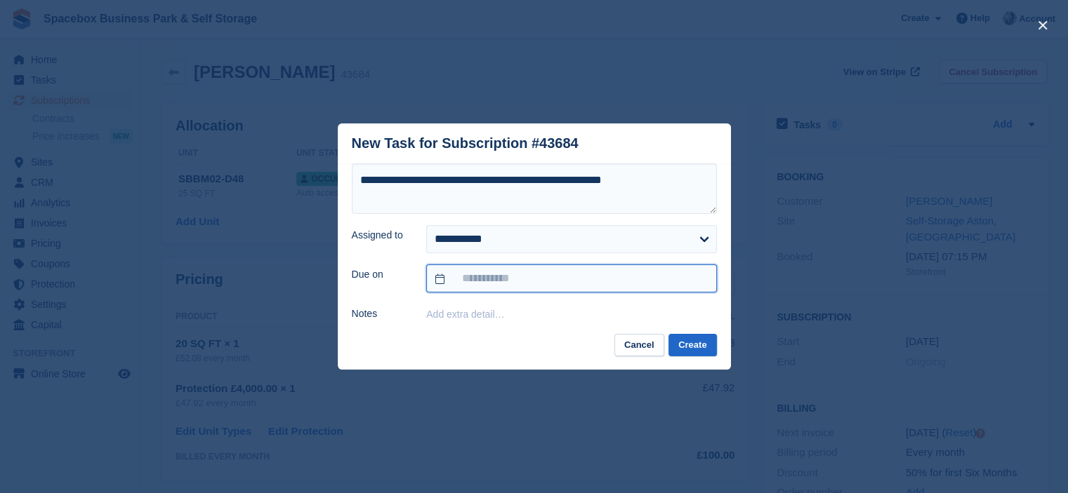
click at [514, 276] on input "text" at bounding box center [571, 279] width 290 height 28
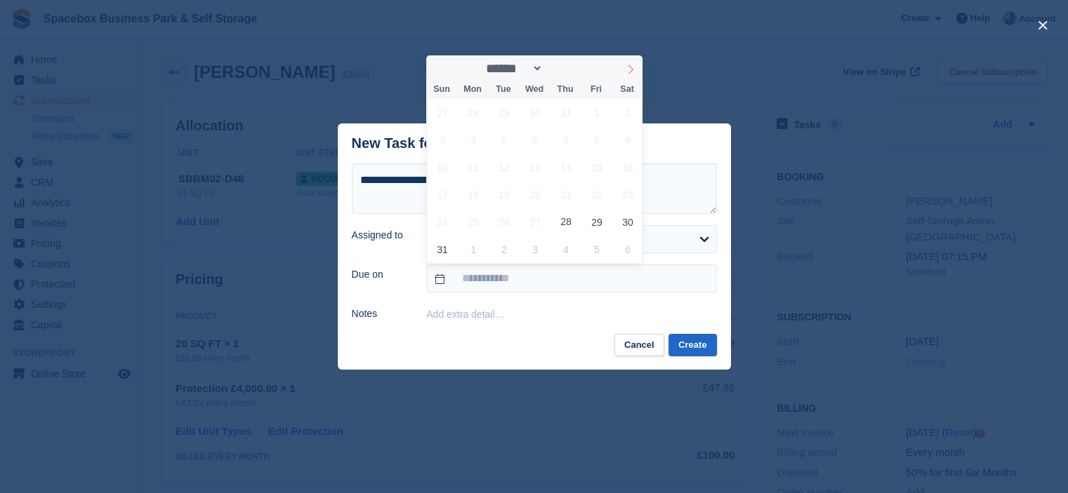
click at [629, 69] on icon at bounding box center [630, 70] width 10 height 10
select select "*"
click at [563, 140] on span "11" at bounding box center [565, 139] width 27 height 27
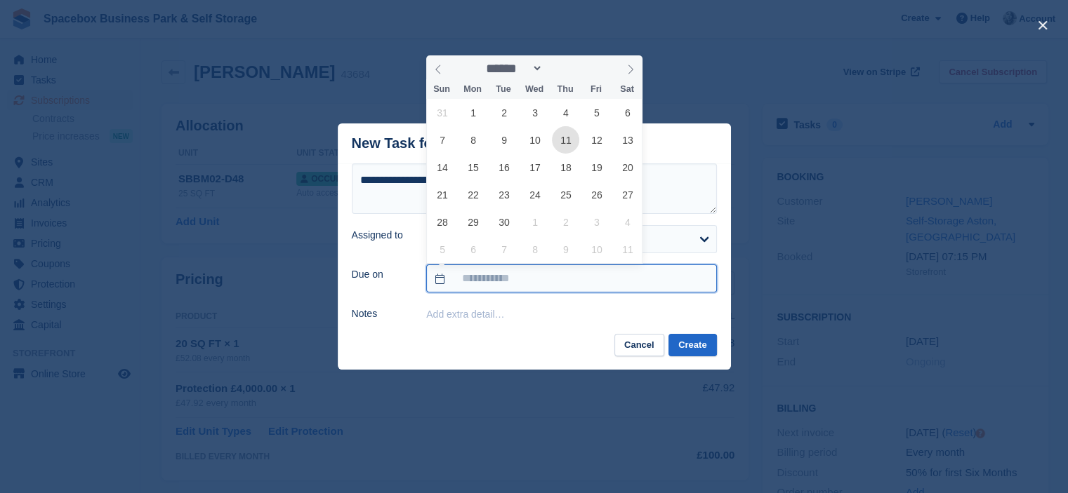
type input "**********"
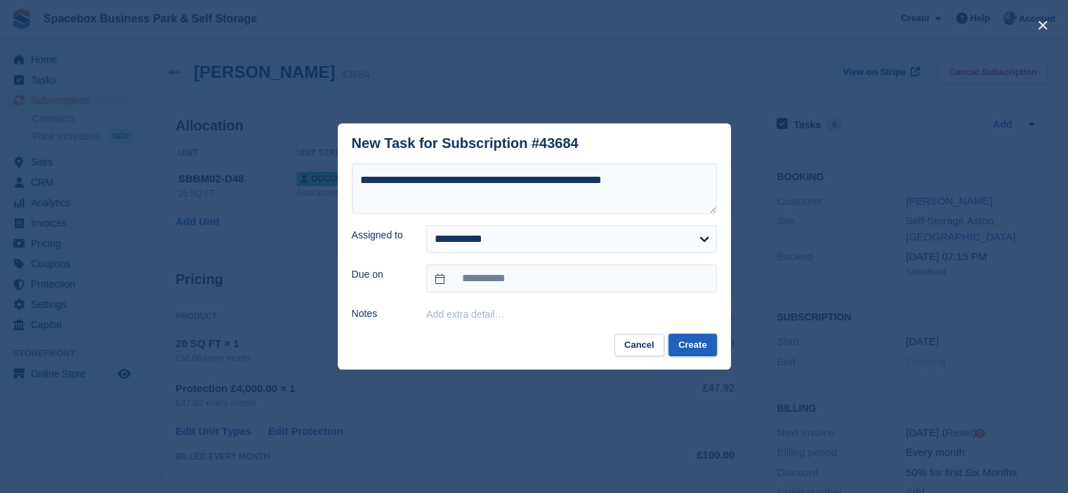
click at [691, 345] on button "Create" at bounding box center [692, 345] width 48 height 23
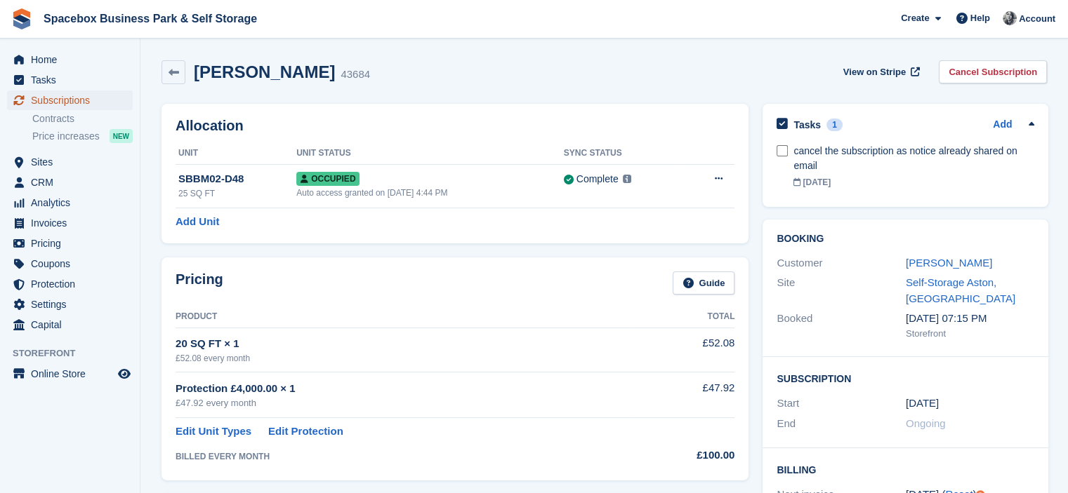
click at [65, 100] on span "Subscriptions" at bounding box center [73, 101] width 84 height 20
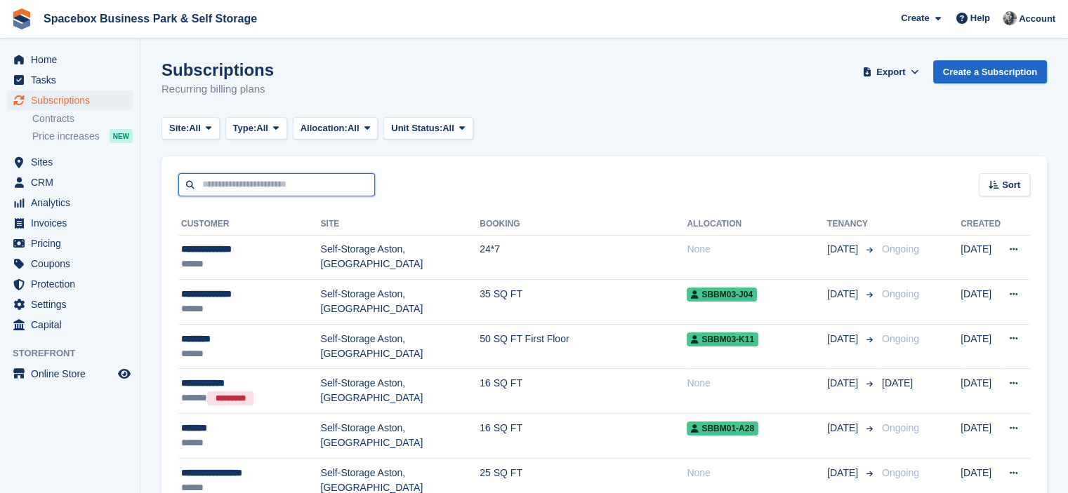
click at [223, 179] on input "text" at bounding box center [276, 184] width 197 height 23
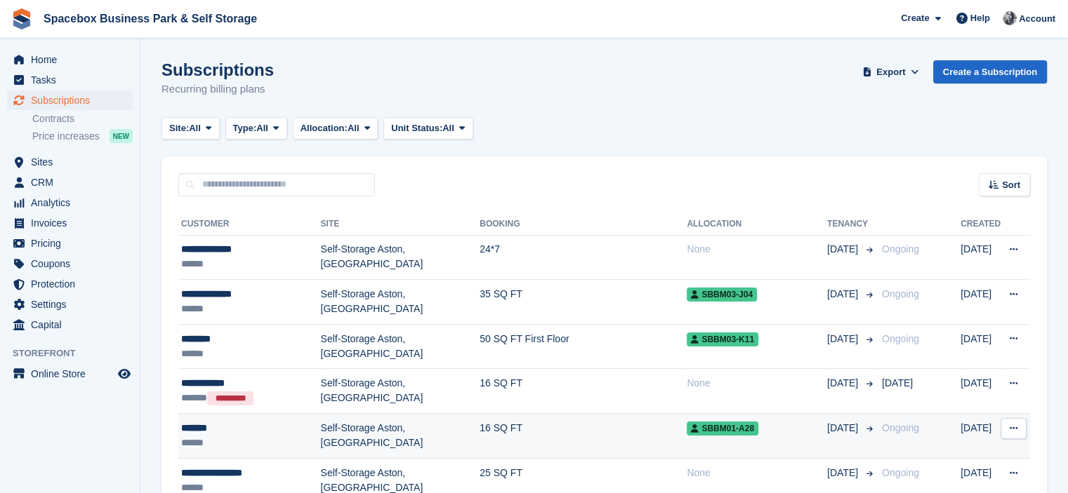
click at [479, 446] on td "16 SQ FT" at bounding box center [582, 436] width 207 height 45
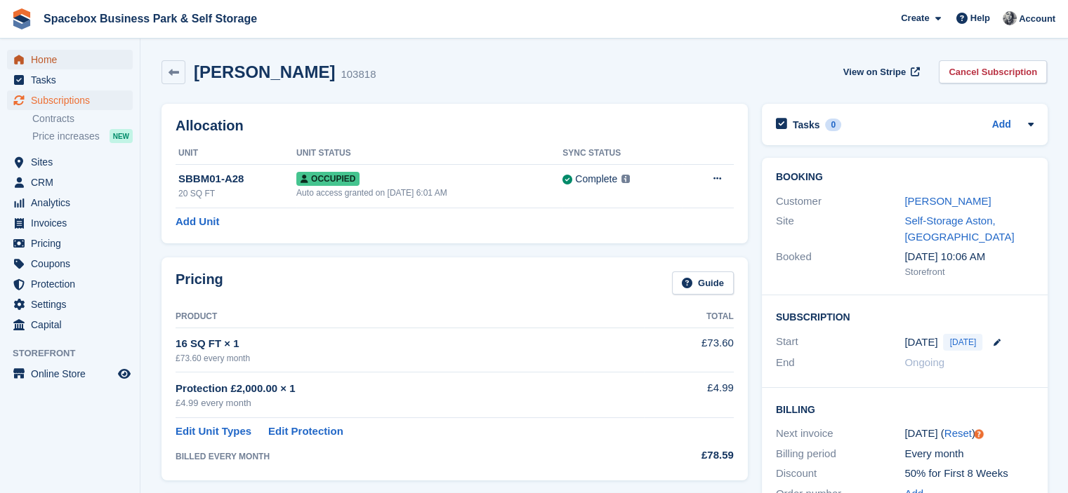
click at [50, 58] on span "Home" at bounding box center [73, 60] width 84 height 20
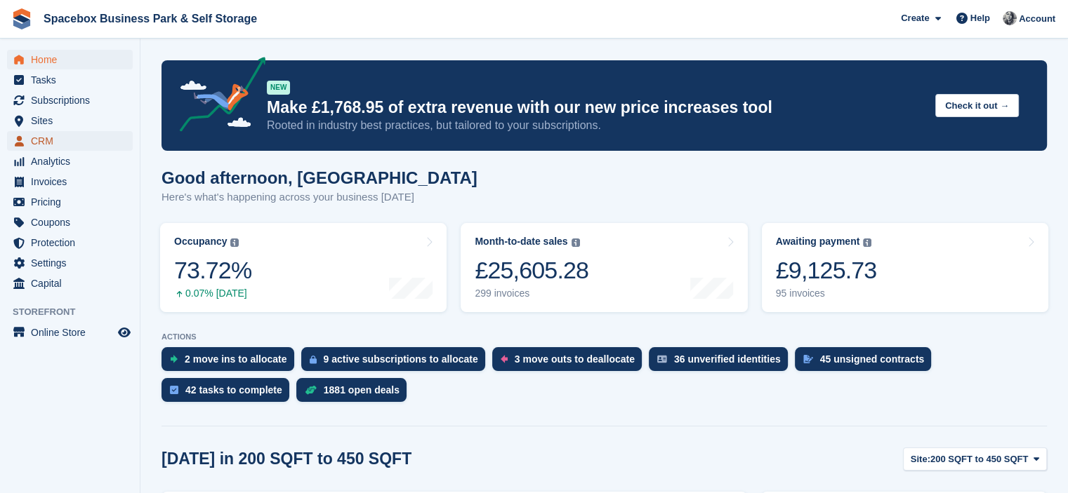
click at [56, 138] on span "CRM" at bounding box center [73, 141] width 84 height 20
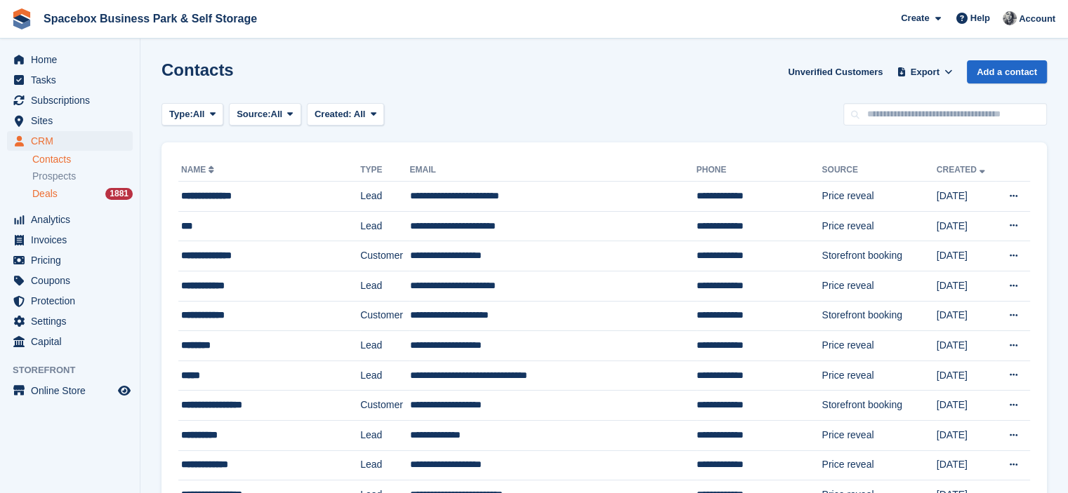
click at [51, 193] on span "Deals" at bounding box center [44, 193] width 25 height 13
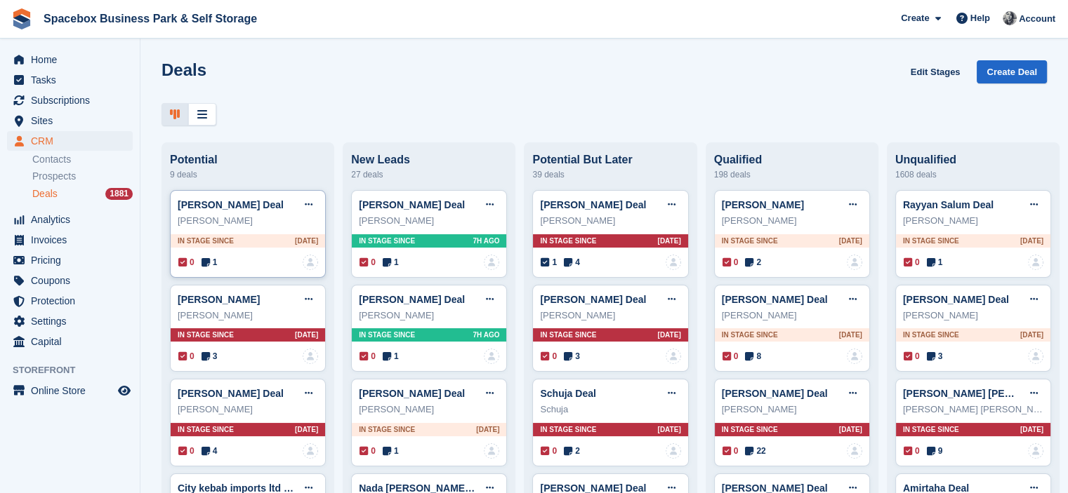
click at [202, 264] on icon at bounding box center [205, 263] width 8 height 10
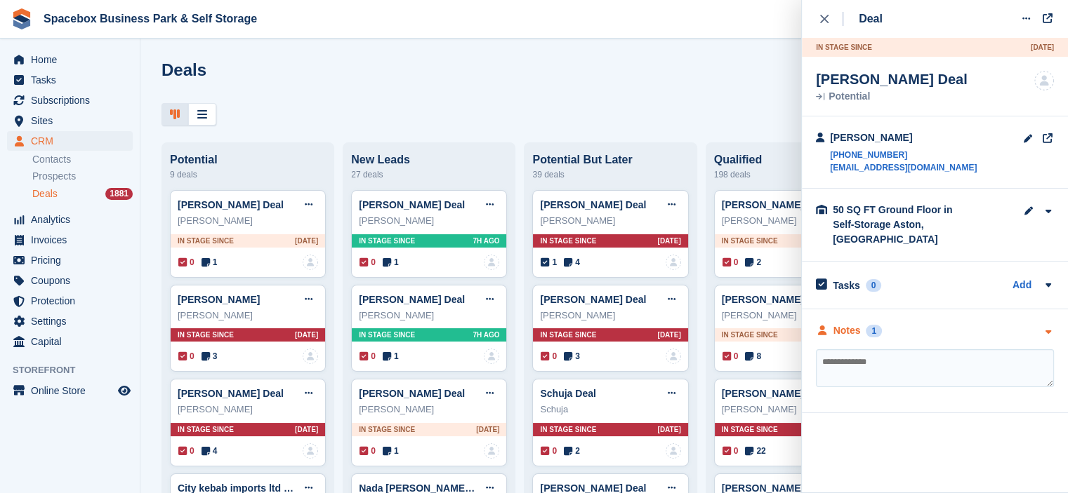
click at [896, 324] on div "Notes 1" at bounding box center [935, 331] width 238 height 15
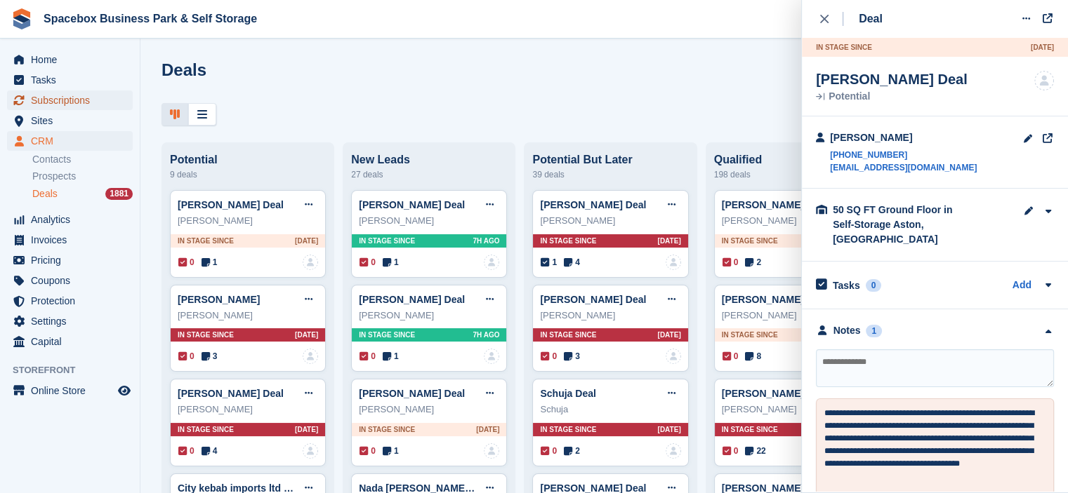
click at [48, 95] on span "Subscriptions" at bounding box center [73, 101] width 84 height 20
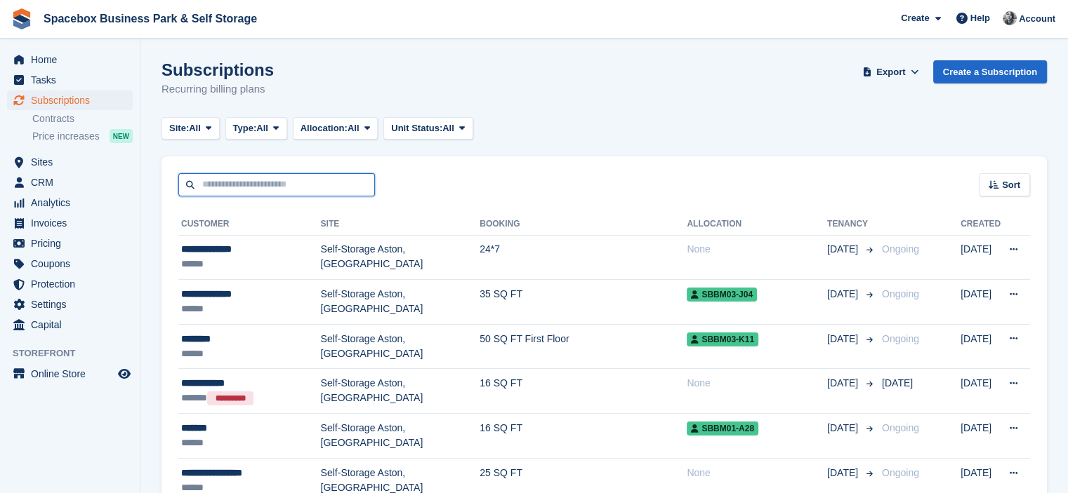
click at [295, 180] on input "text" at bounding box center [276, 184] width 197 height 23
type input "****"
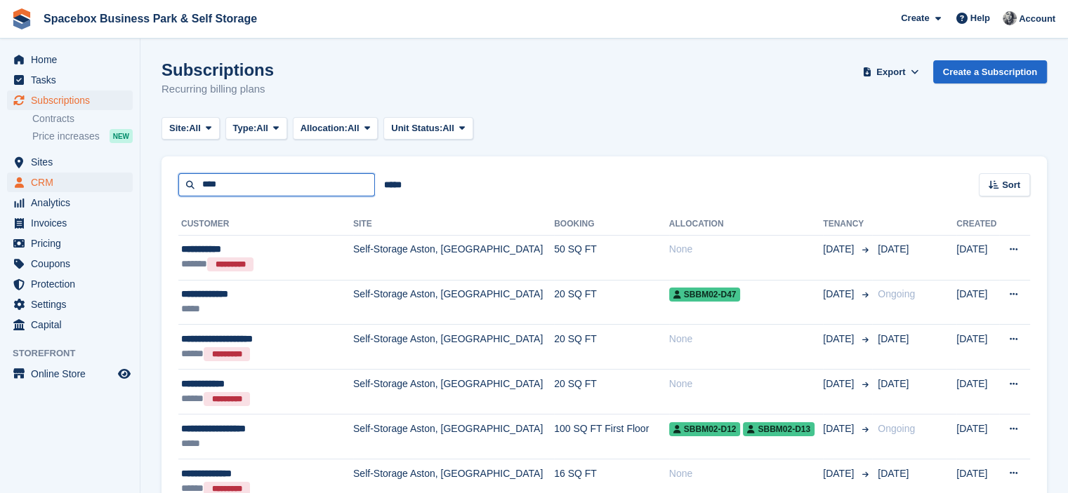
drag, startPoint x: 241, startPoint y: 183, endPoint x: 102, endPoint y: 187, distance: 139.0
click at [102, 187] on div "Home Tasks Subscriptions Subscriptions Subscriptions Contracts Price increases …" at bounding box center [534, 467] width 1068 height 934
type input "***"
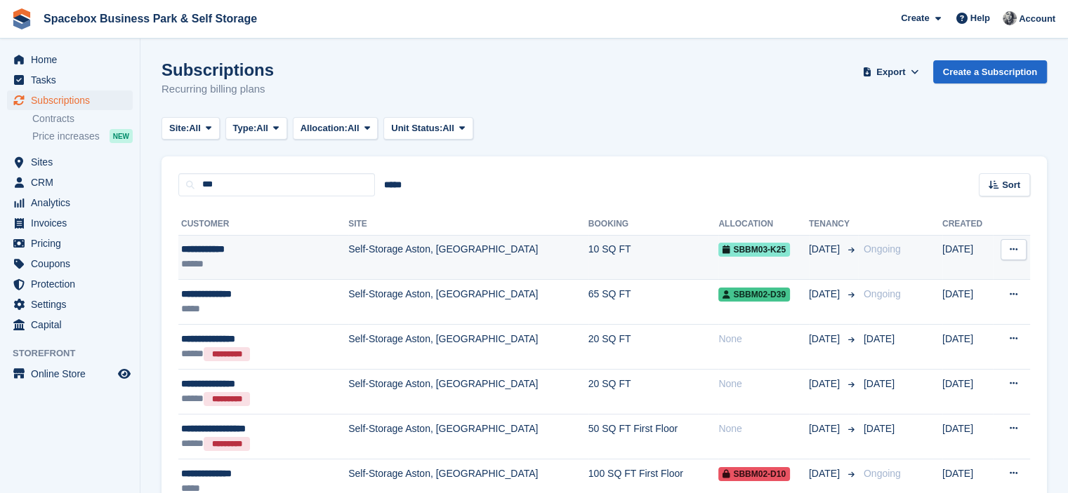
click at [293, 263] on div "******" at bounding box center [247, 264] width 132 height 15
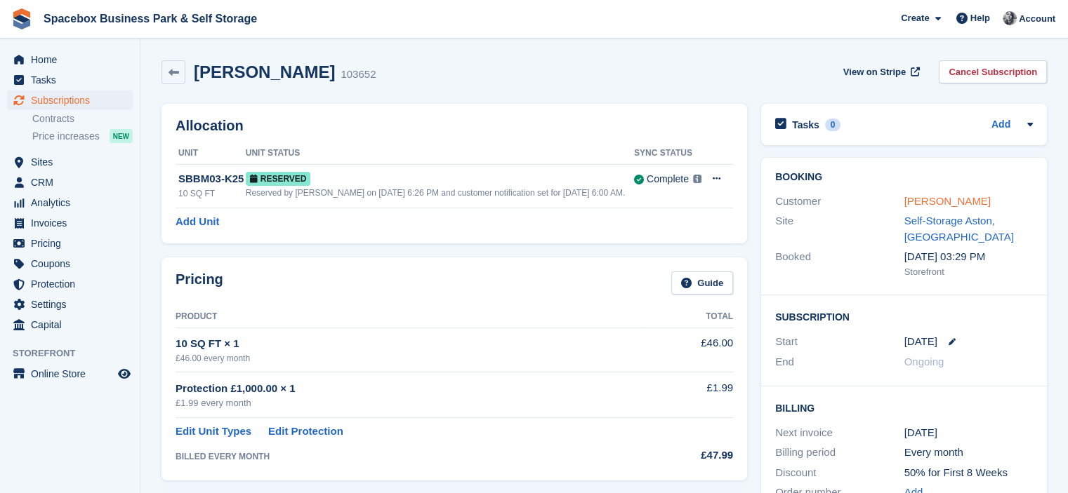
click at [949, 203] on link "[PERSON_NAME]" at bounding box center [947, 201] width 86 height 12
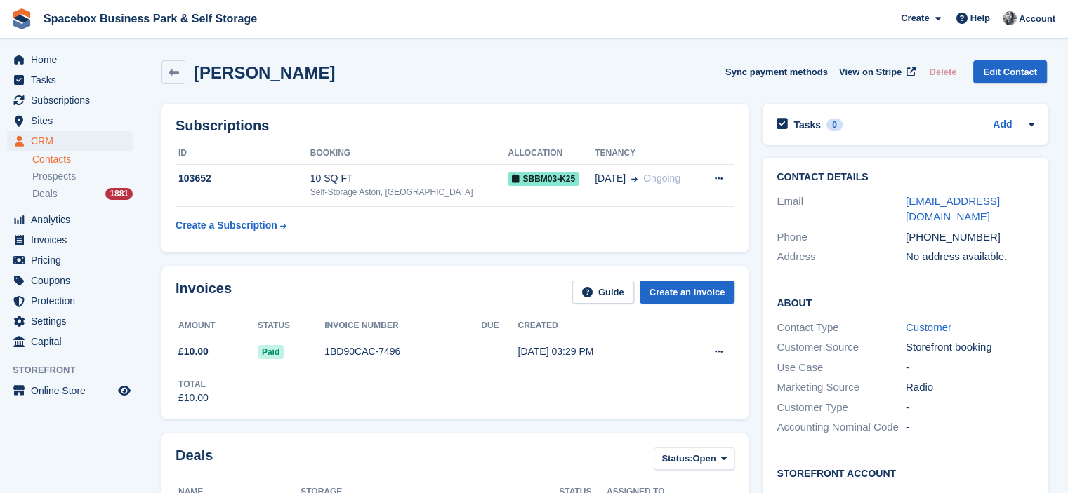
click at [585, 227] on table "ID Booking Allocation Tenancy 103652 10 SQ FT Self-Storage Aston, Birmingham SB…" at bounding box center [454, 190] width 559 height 97
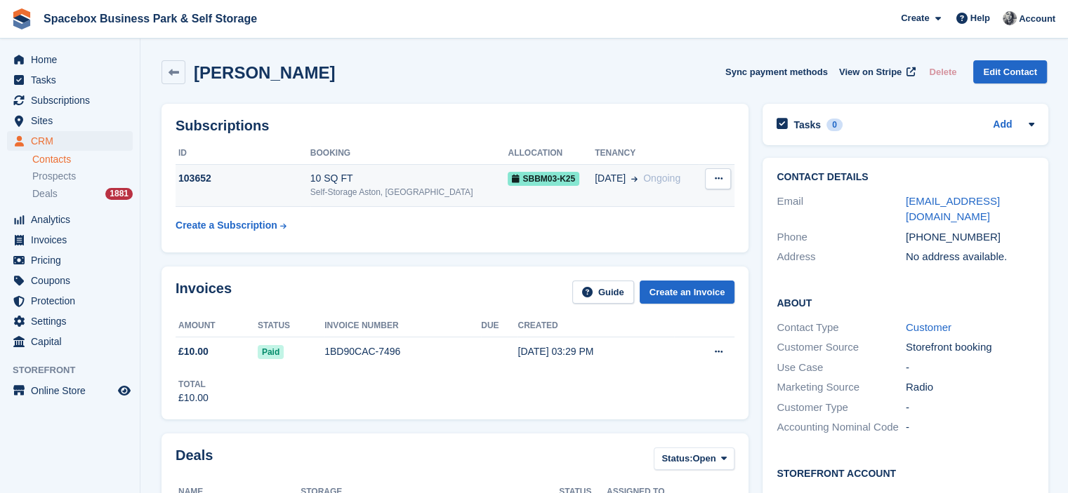
click at [508, 181] on span "SBBM03-K25" at bounding box center [544, 179] width 72 height 14
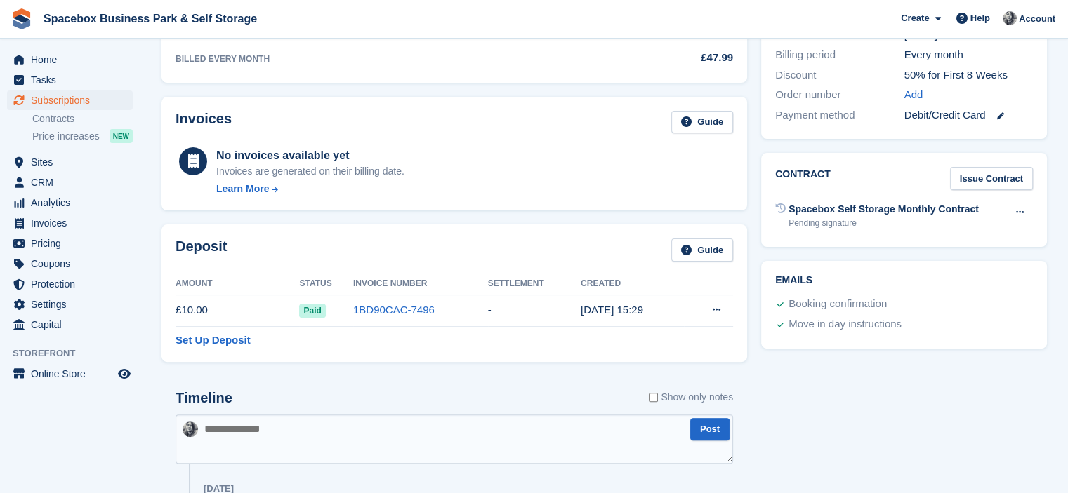
scroll to position [612, 0]
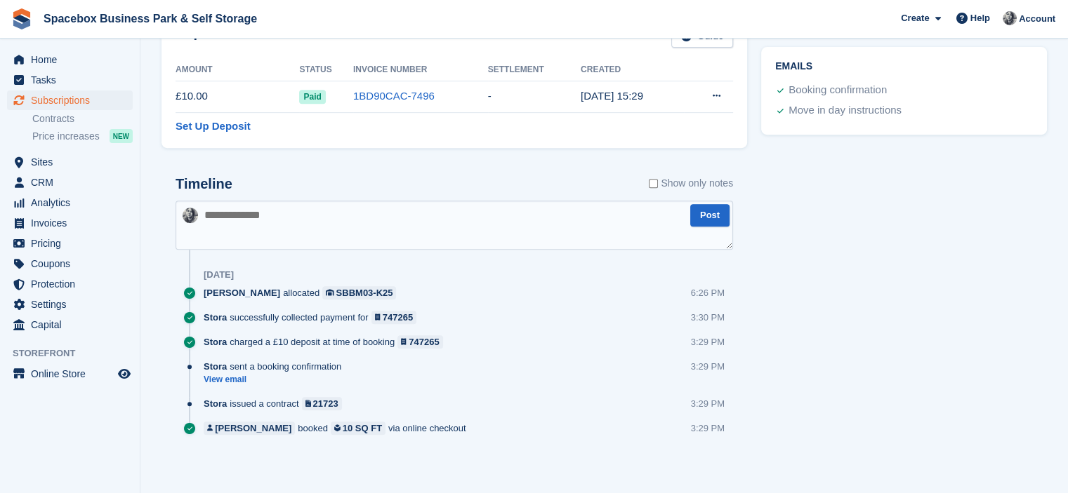
click at [377, 246] on textarea at bounding box center [453, 225] width 557 height 49
type textarea "**********"
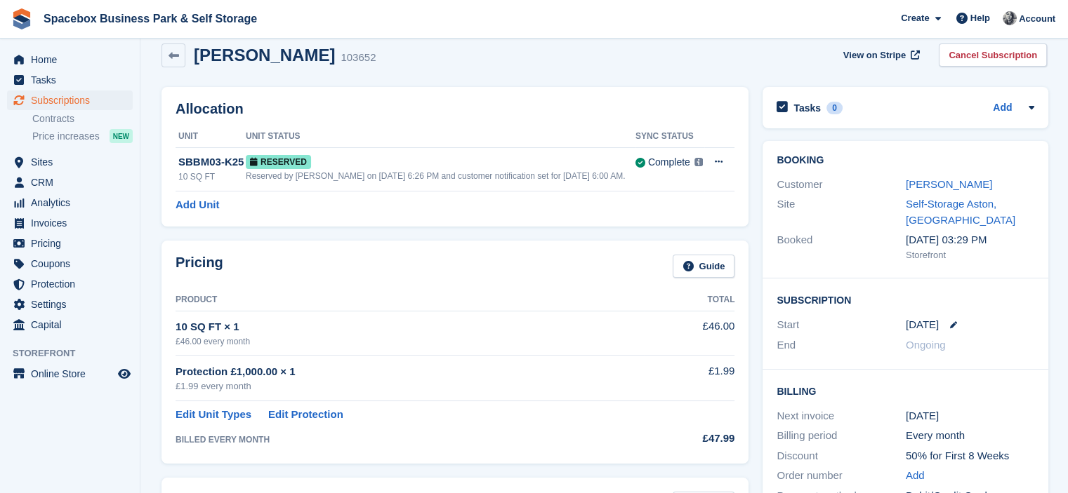
scroll to position [0, 0]
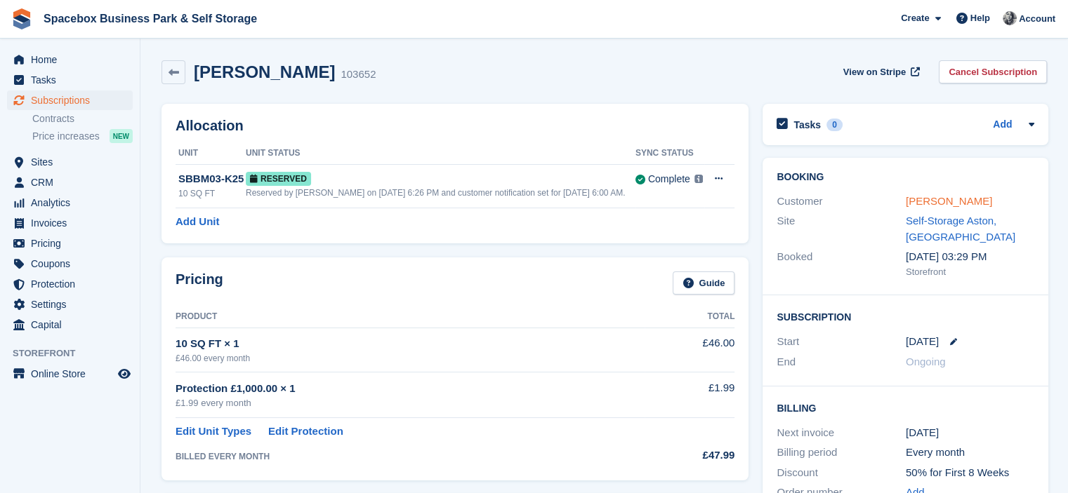
click at [915, 204] on link "rowan makins" at bounding box center [949, 201] width 86 height 12
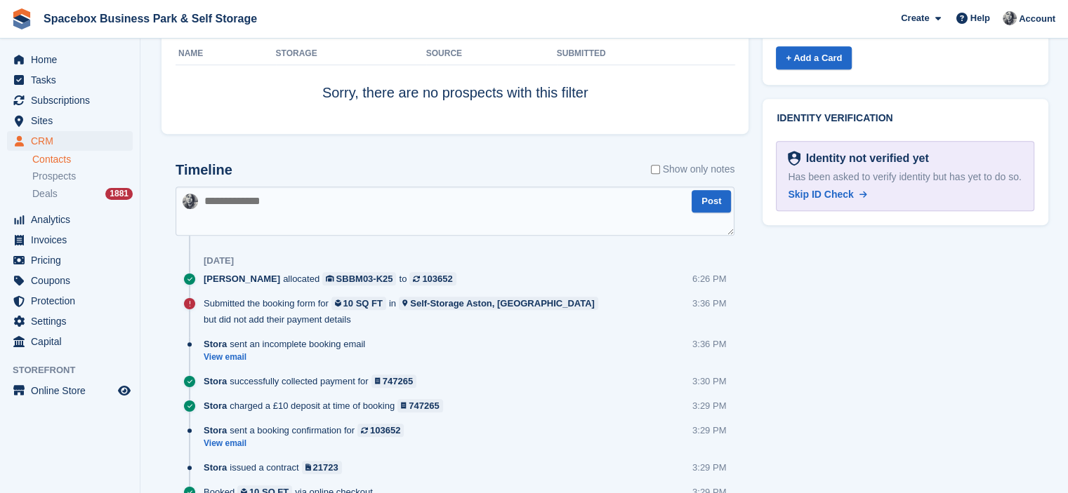
scroll to position [571, 0]
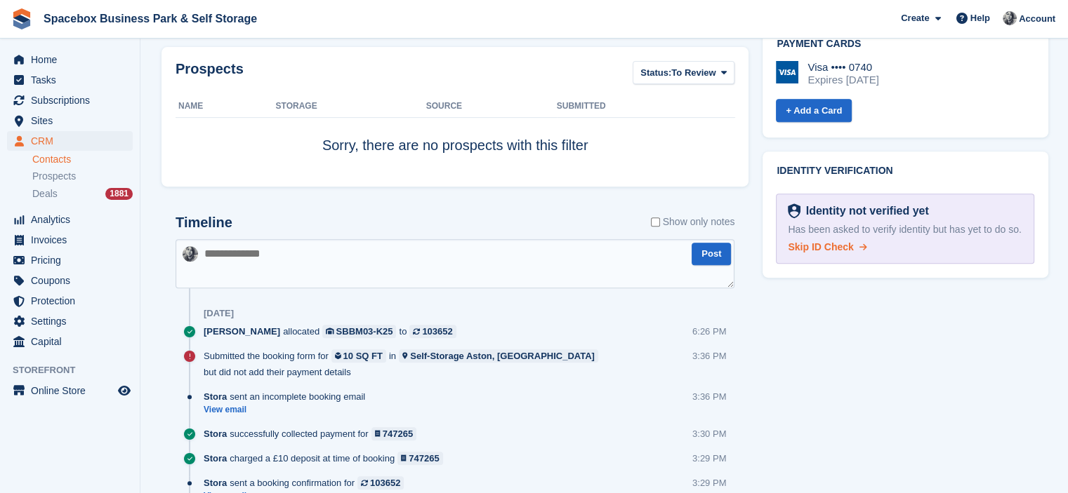
click at [817, 241] on span "Skip ID Check" at bounding box center [820, 246] width 65 height 11
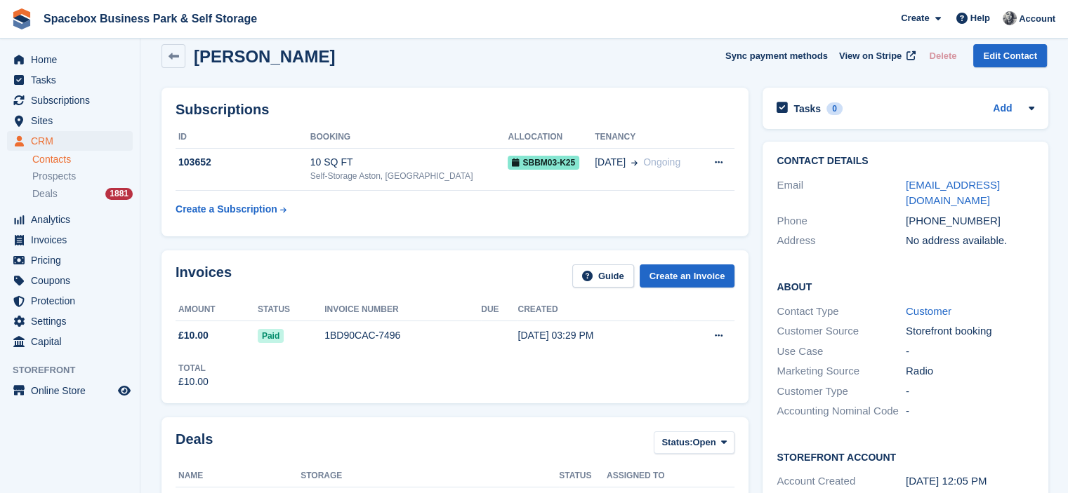
scroll to position [0, 0]
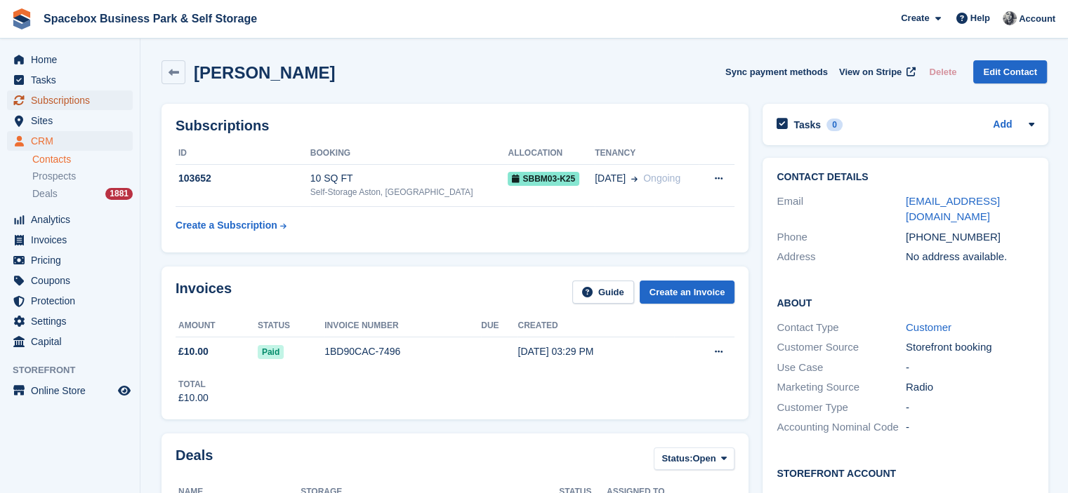
click at [55, 104] on span "Subscriptions" at bounding box center [73, 101] width 84 height 20
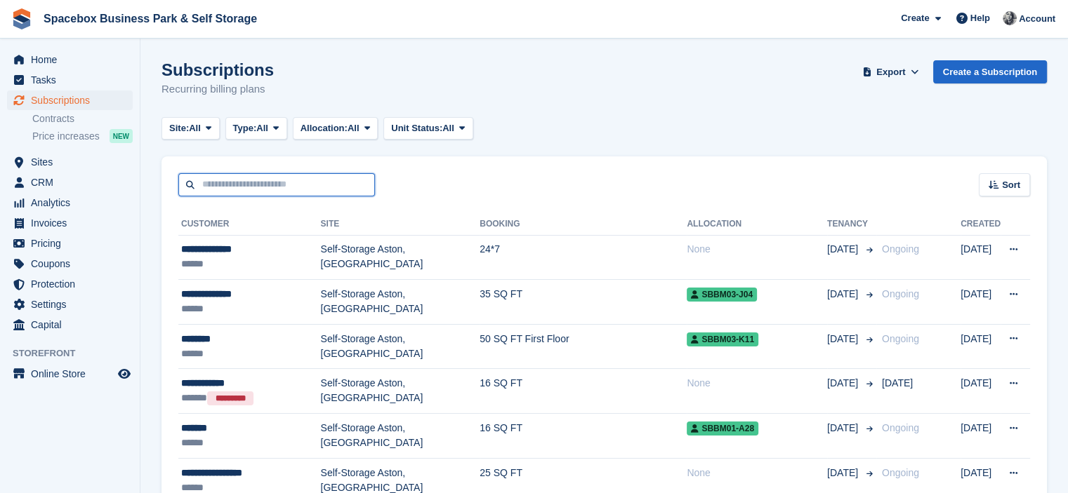
click at [319, 187] on input "text" at bounding box center [276, 184] width 197 height 23
type input "*****"
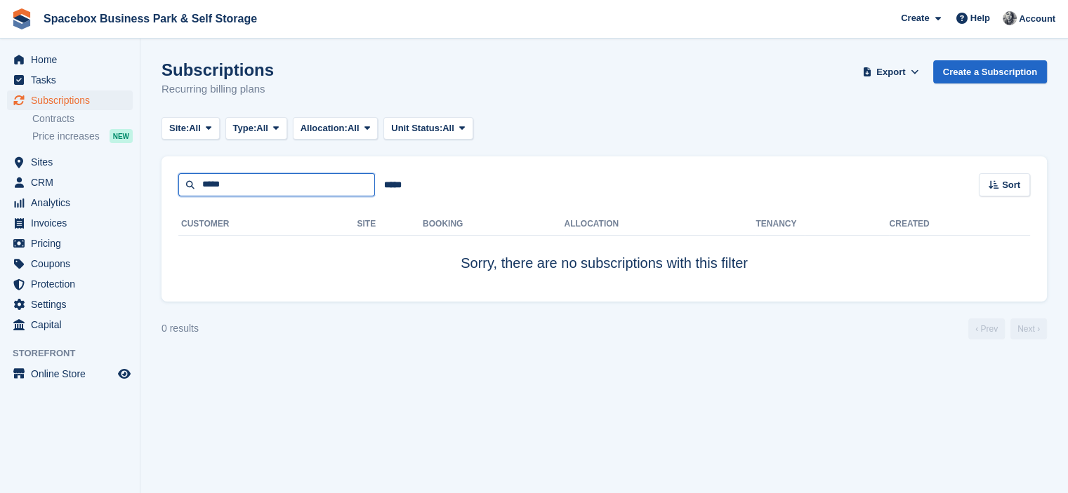
click at [291, 187] on input "*****" at bounding box center [276, 184] width 197 height 23
type input "***"
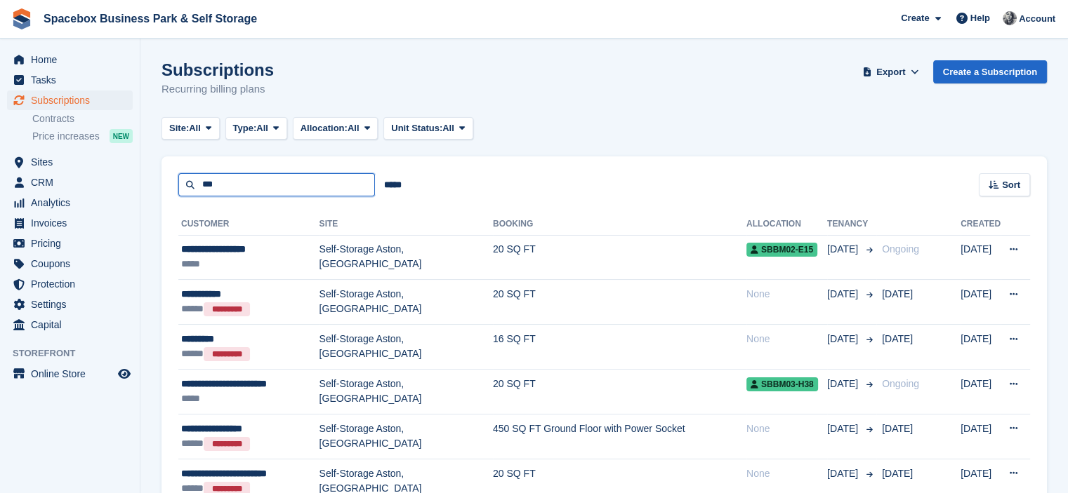
click at [213, 192] on input "***" at bounding box center [276, 184] width 197 height 23
type input "*******"
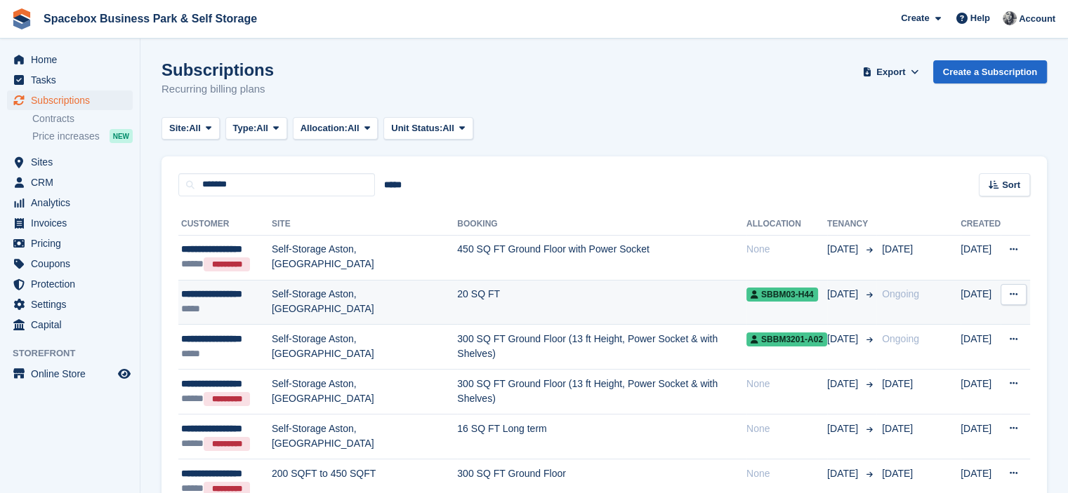
click at [275, 304] on td "Self-Storage Aston, [GEOGRAPHIC_DATA]" at bounding box center [364, 302] width 185 height 45
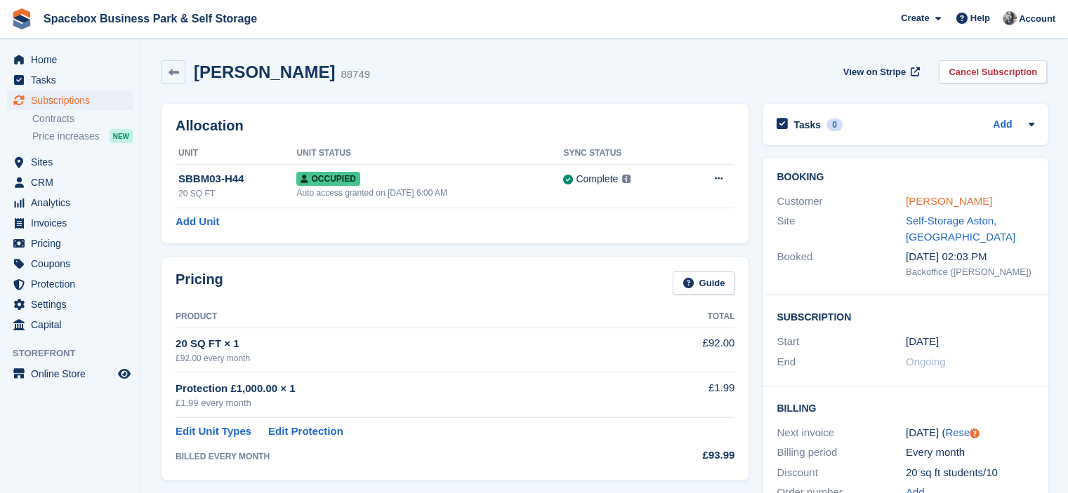
click at [909, 199] on link "[PERSON_NAME]" at bounding box center [949, 201] width 86 height 12
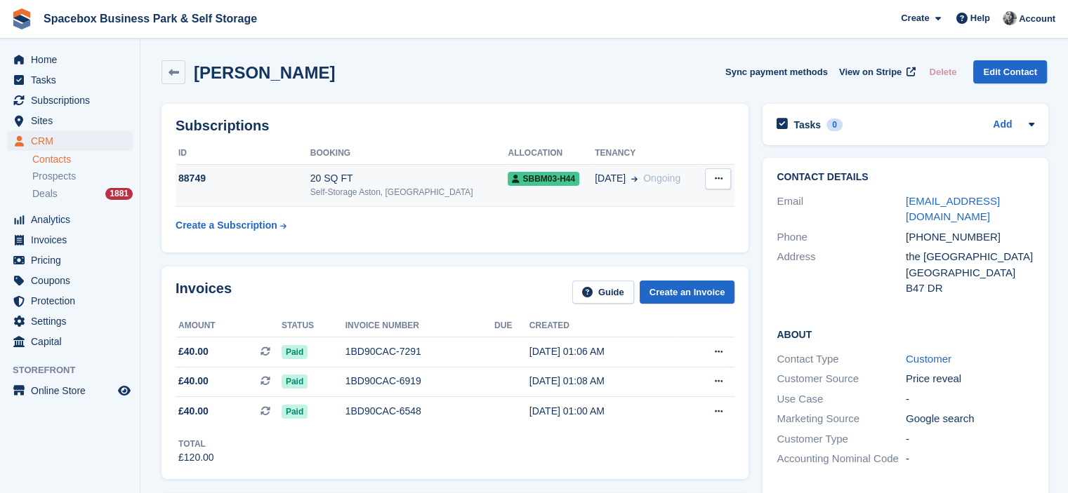
click at [369, 175] on div "20 SQ FT" at bounding box center [409, 178] width 198 height 15
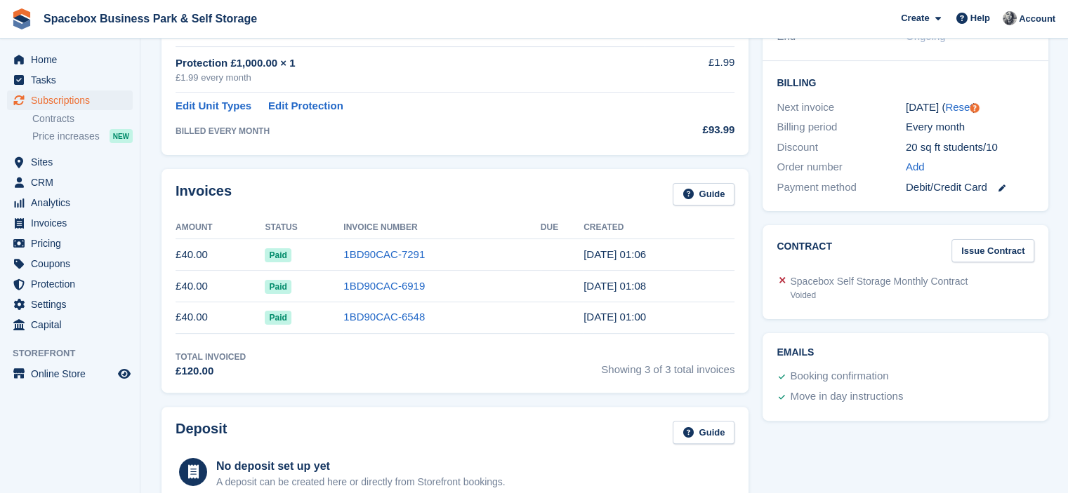
scroll to position [398, 0]
